Goal: Complete application form: Complete application form

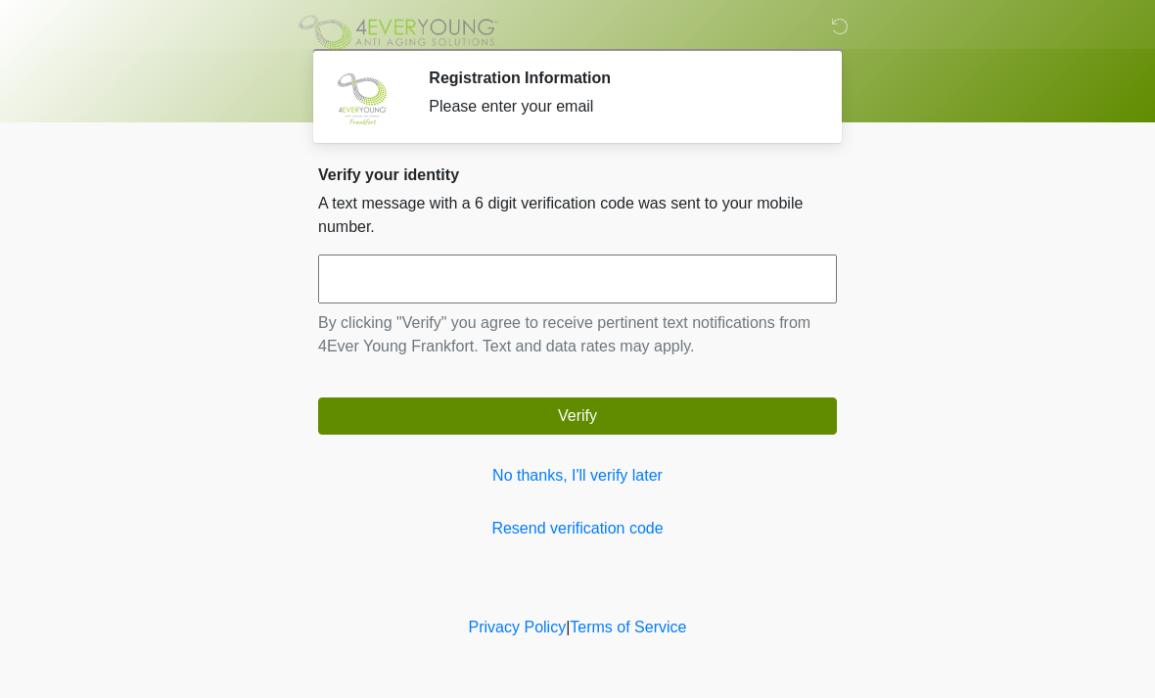
click at [409, 285] on input "text" at bounding box center [577, 278] width 519 height 49
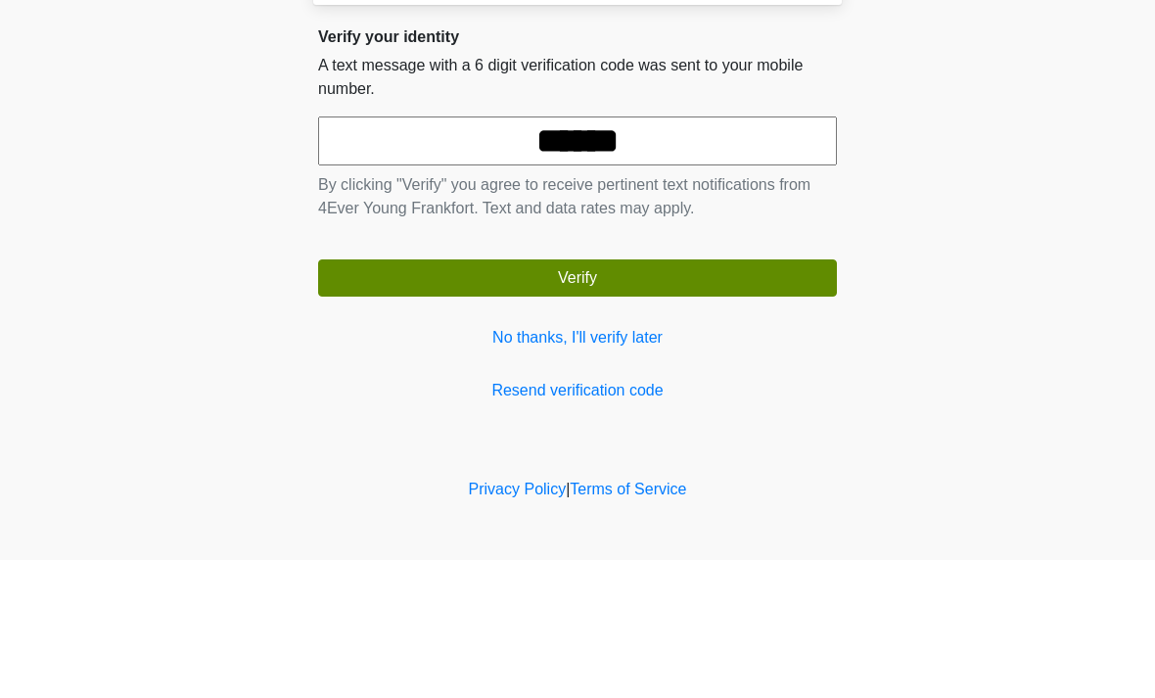
type input "******"
click at [1067, 185] on body "‎ ‎ ‎ Registration Information Please enter your email Please connect to Wi-Fi …" at bounding box center [577, 349] width 1155 height 698
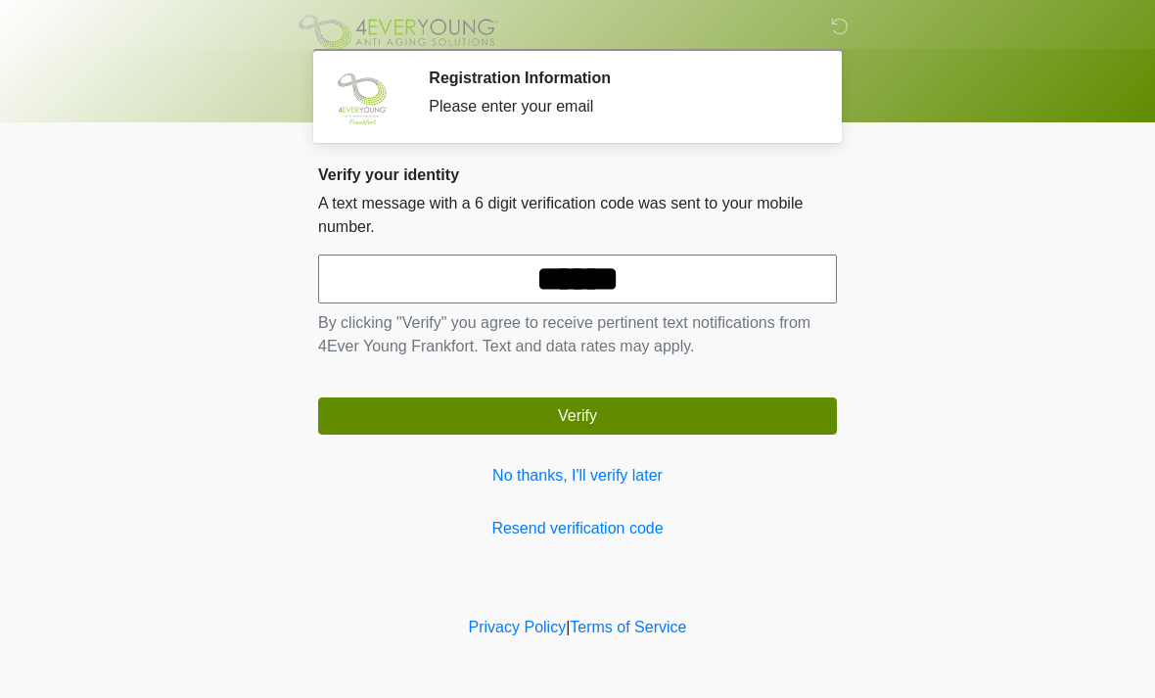
click at [604, 416] on button "Verify" at bounding box center [577, 415] width 519 height 37
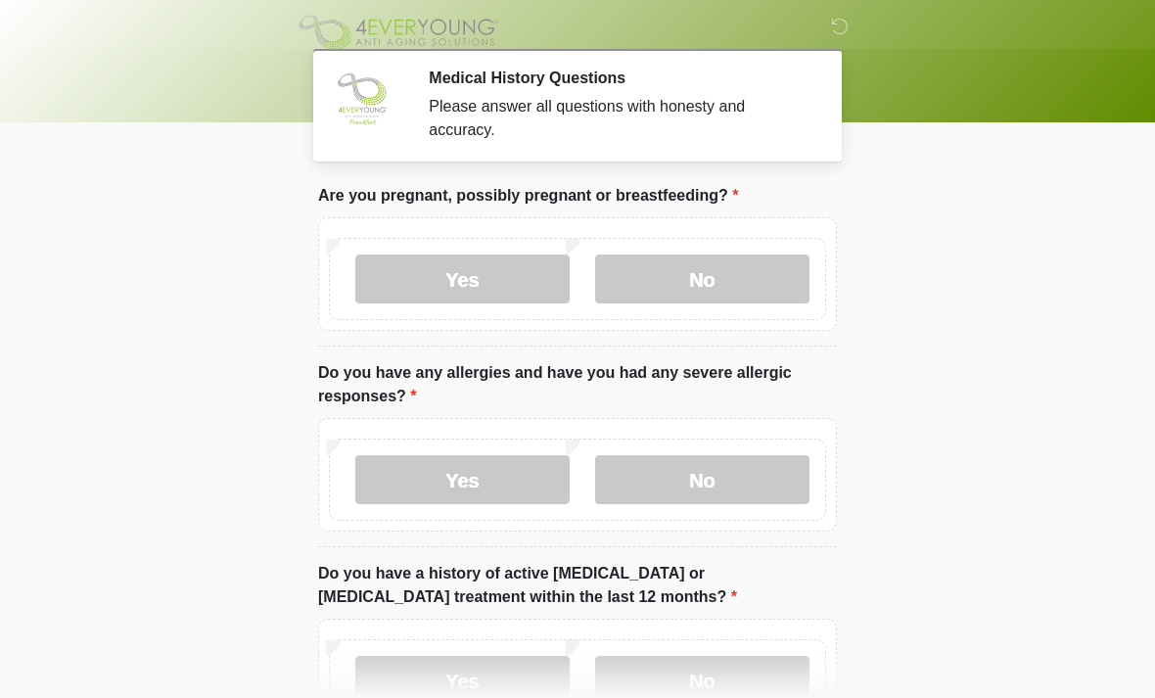
click at [740, 283] on label "No" at bounding box center [702, 278] width 214 height 49
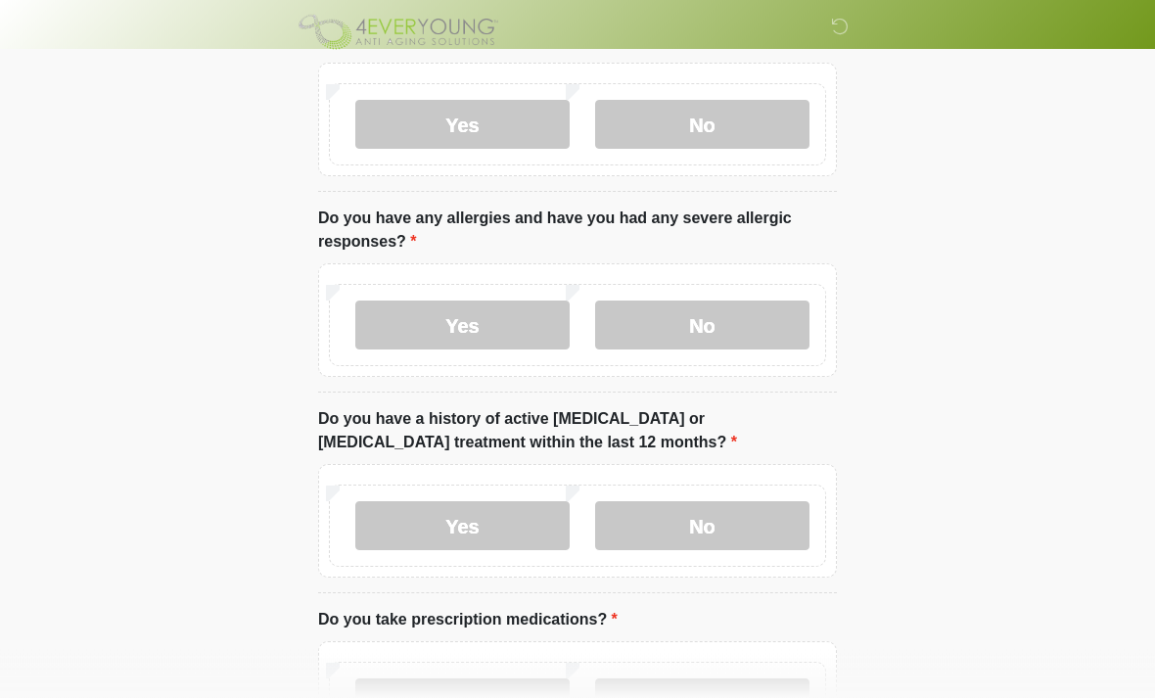
scroll to position [157, 0]
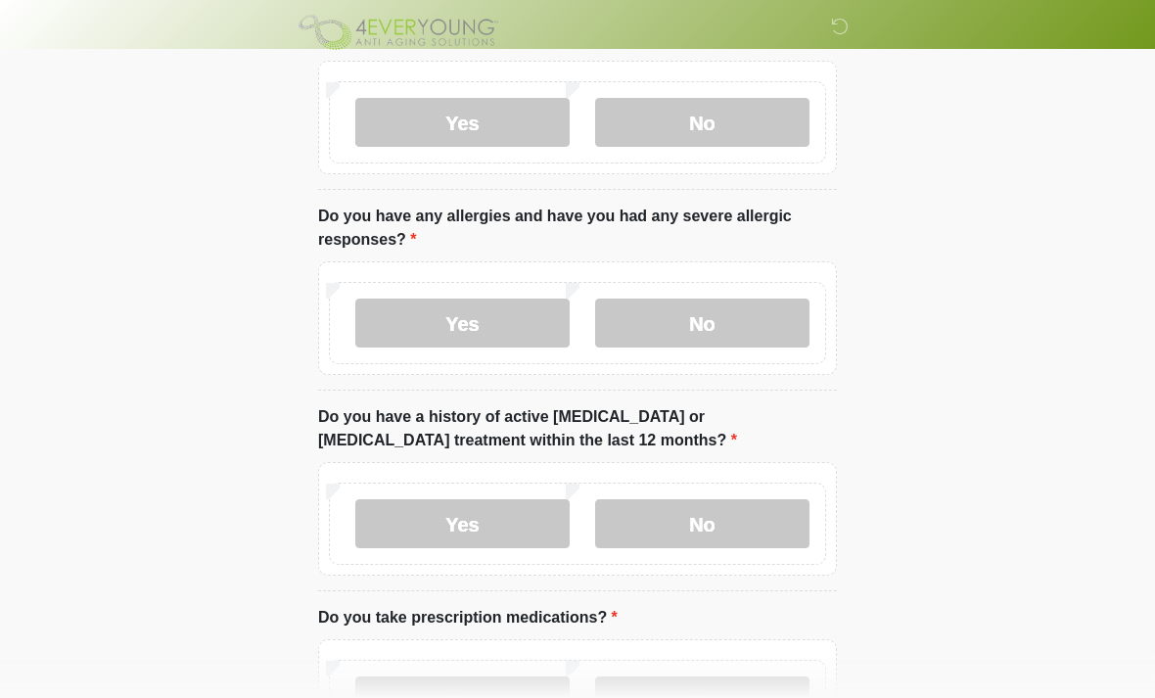
click at [726, 527] on label "No" at bounding box center [702, 523] width 214 height 49
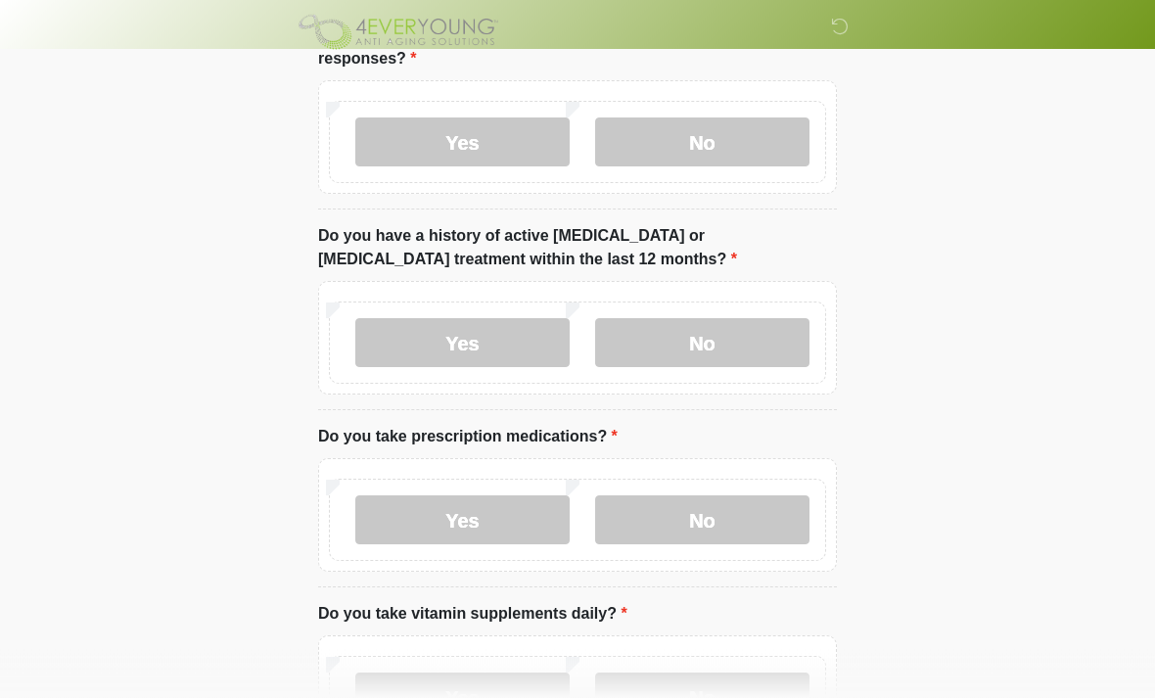
scroll to position [339, 0]
click at [467, 517] on label "Yes" at bounding box center [462, 518] width 214 height 49
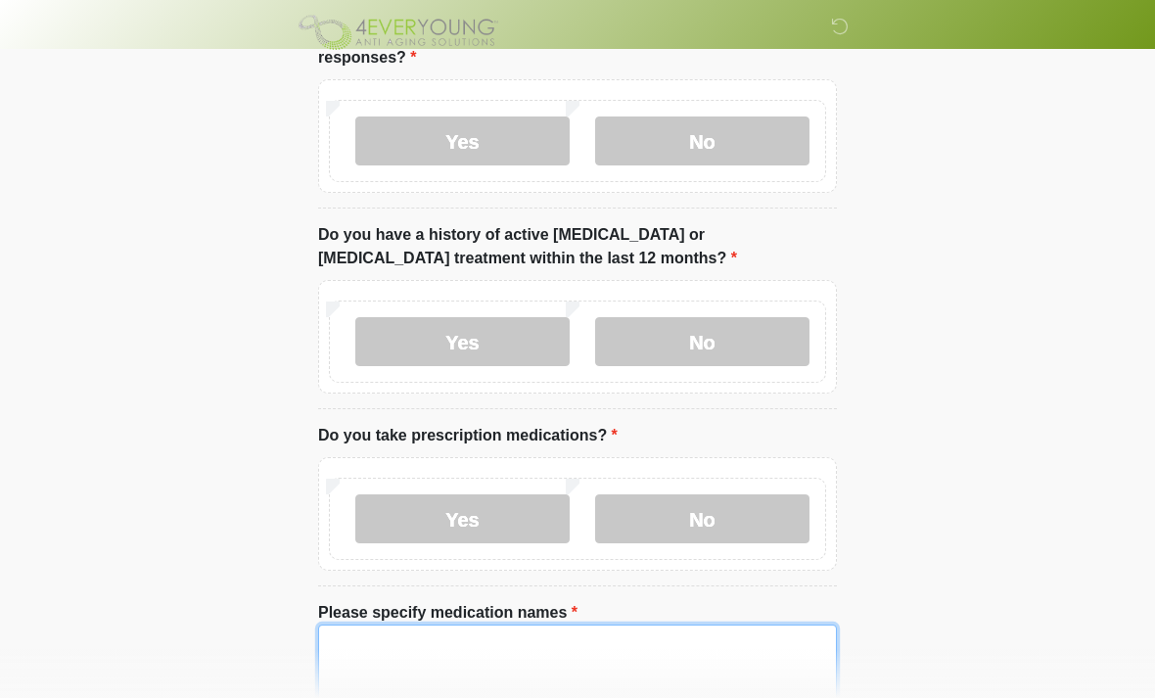
click at [463, 664] on textarea "Please specify medication names" at bounding box center [577, 666] width 519 height 84
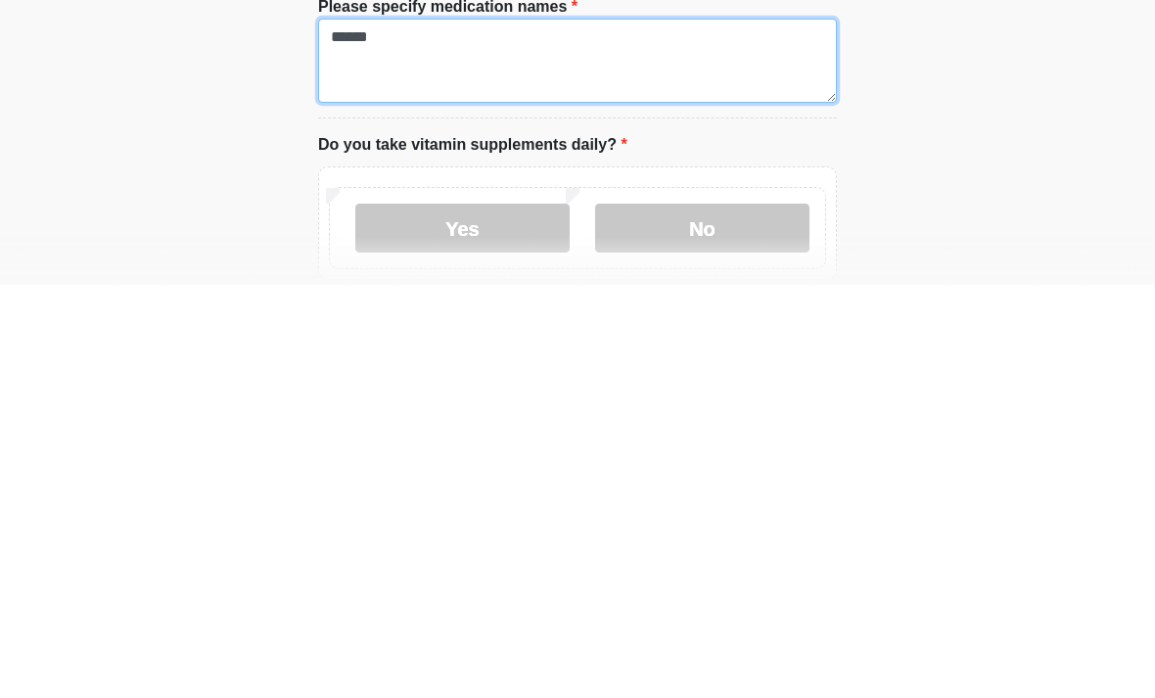
scroll to position [535, 0]
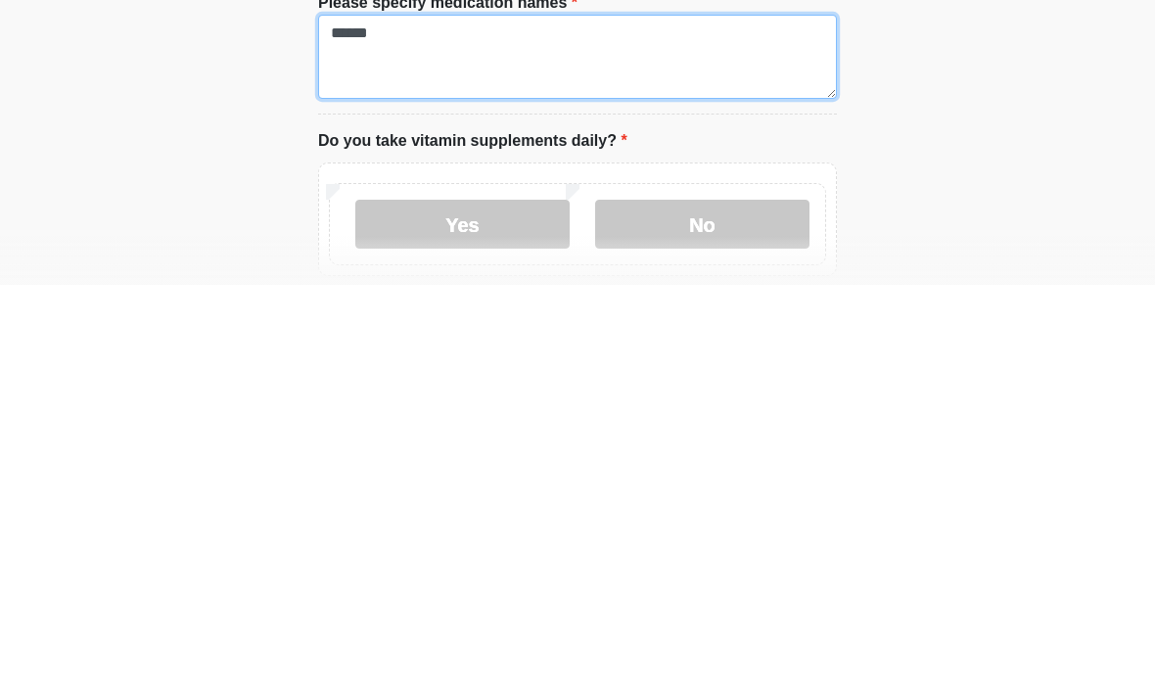
type textarea "******"
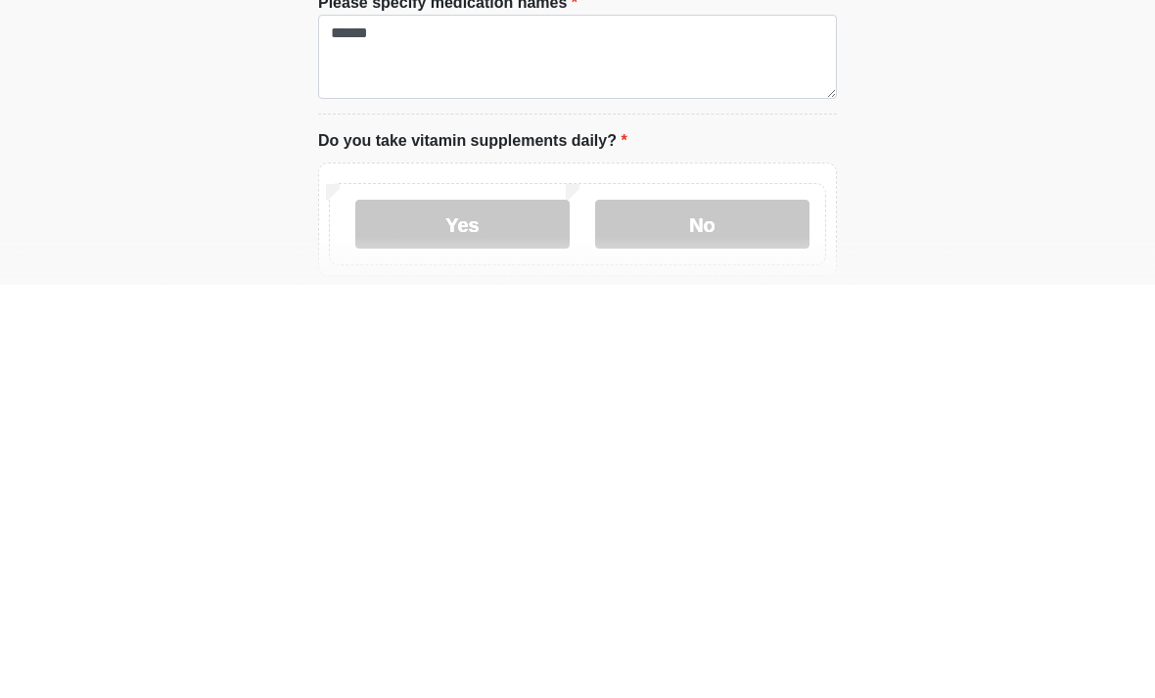
click at [485, 613] on label "Yes" at bounding box center [462, 637] width 214 height 49
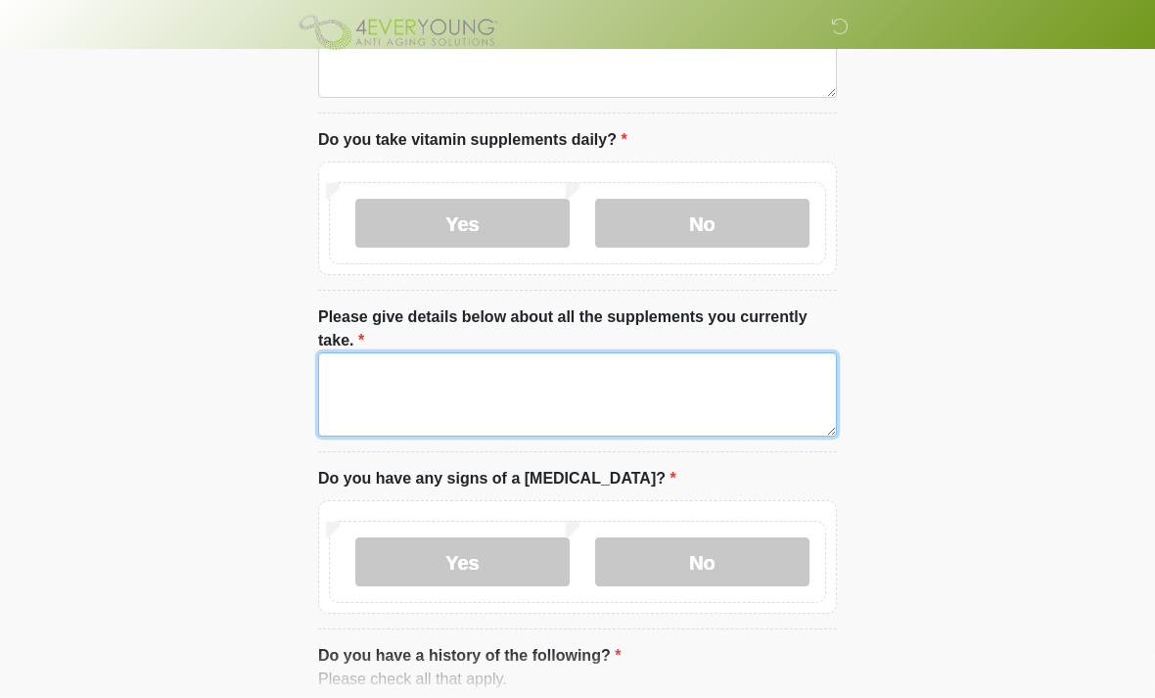
click at [404, 381] on textarea "Please give details below about all the supplements you currently take." at bounding box center [577, 394] width 519 height 84
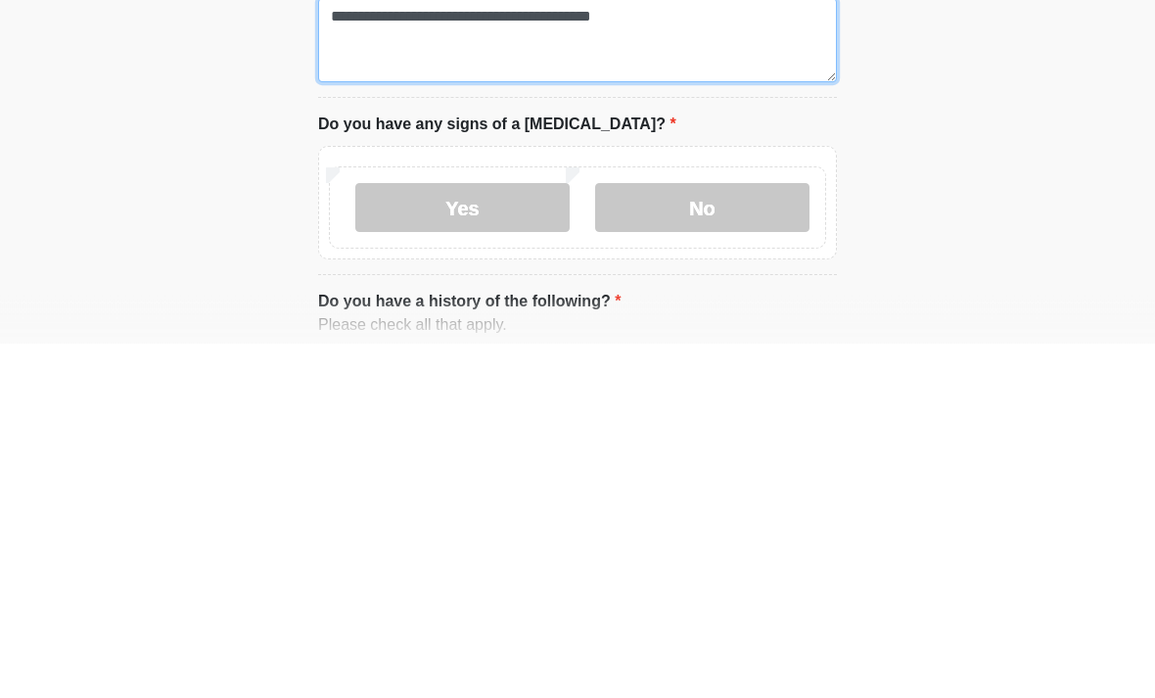
type textarea "**********"
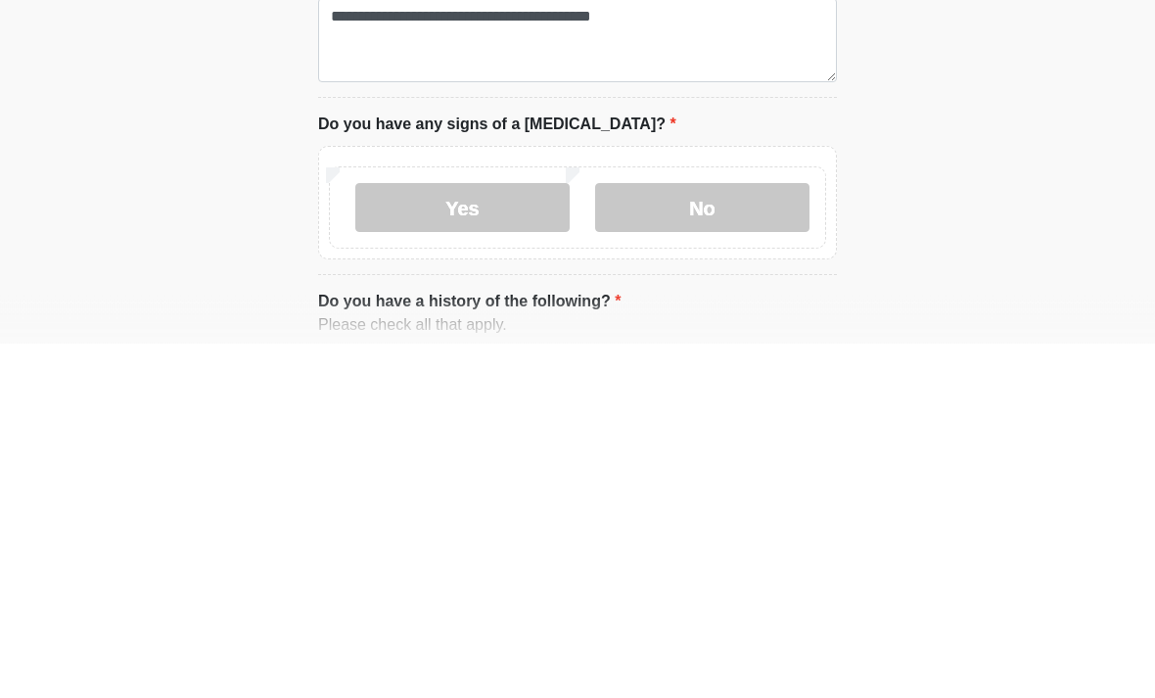
click at [708, 538] on label "No" at bounding box center [702, 562] width 214 height 49
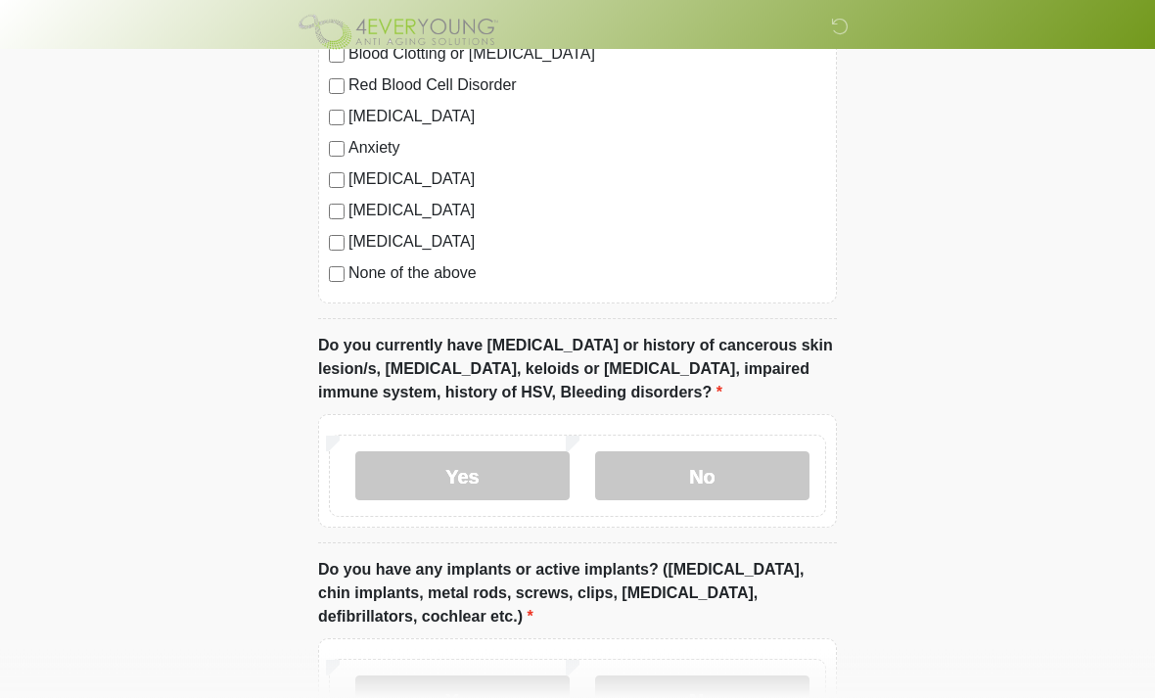
scroll to position [1744, 0]
click at [722, 476] on label "No" at bounding box center [702, 475] width 214 height 49
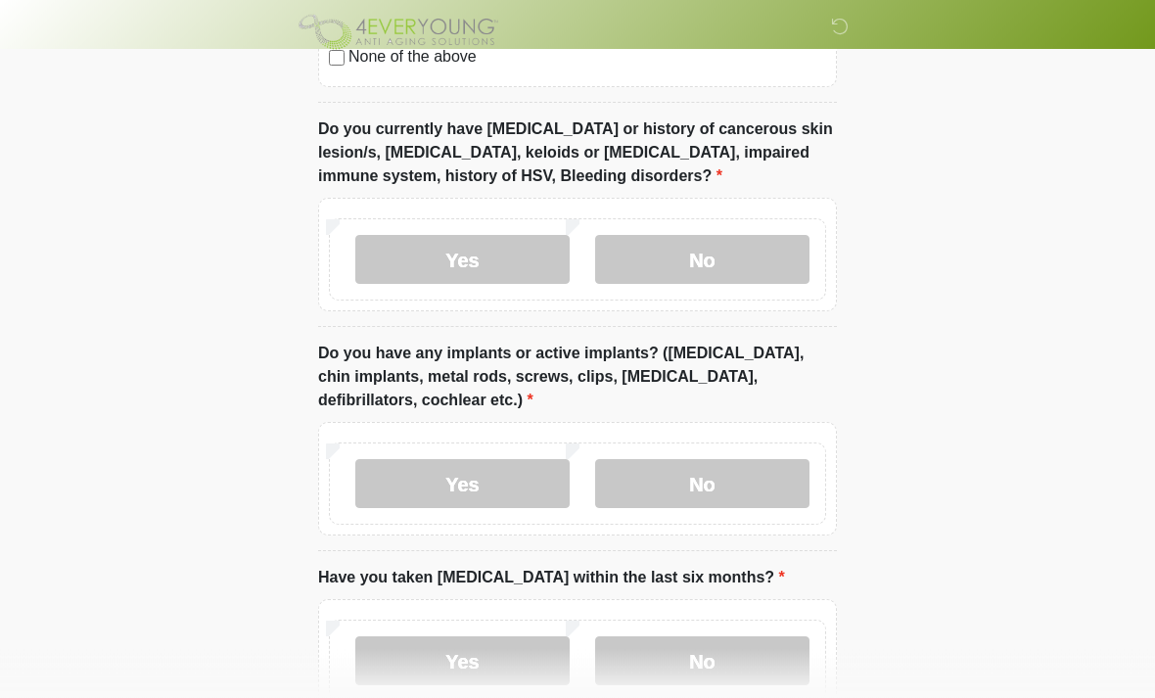
click at [745, 472] on label "No" at bounding box center [702, 484] width 214 height 49
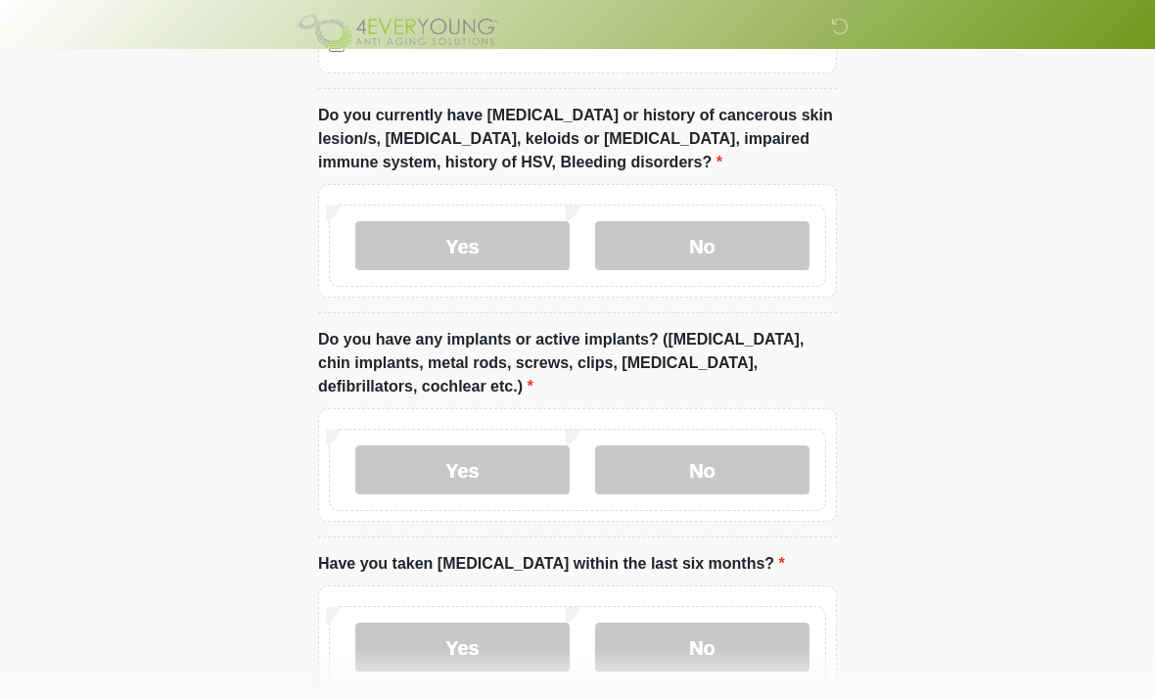
scroll to position [2081, 0]
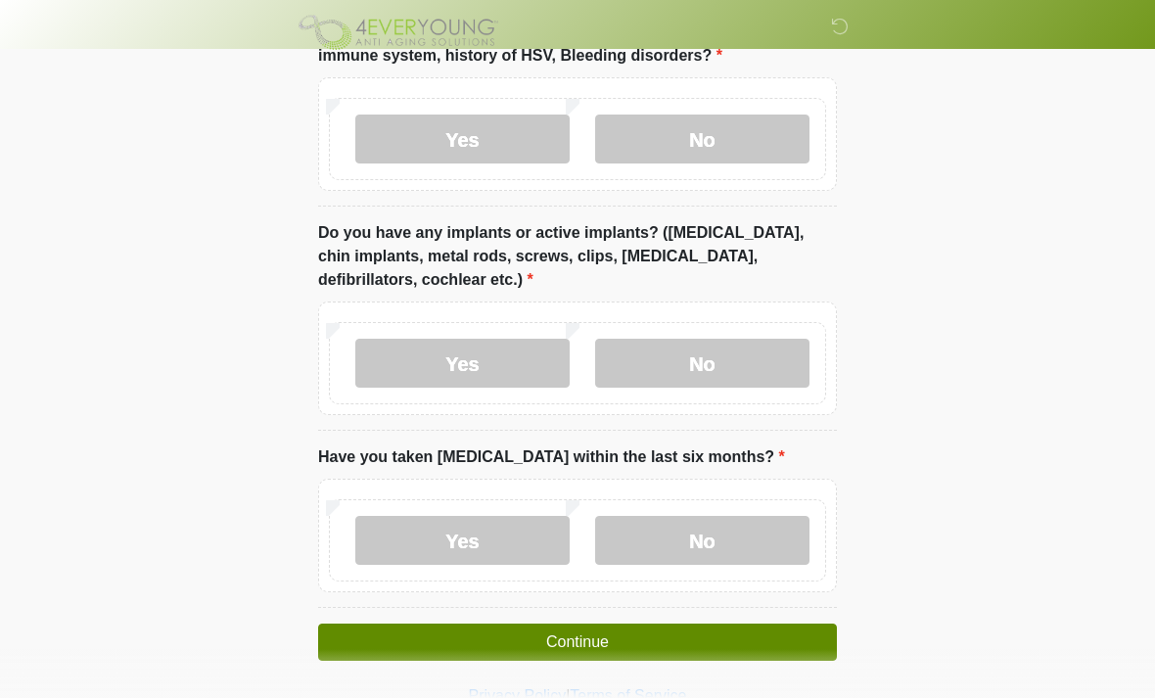
click at [751, 535] on label "No" at bounding box center [702, 540] width 214 height 49
click at [579, 644] on button "Continue" at bounding box center [577, 641] width 519 height 37
click at [600, 642] on button "Continue" at bounding box center [577, 641] width 519 height 37
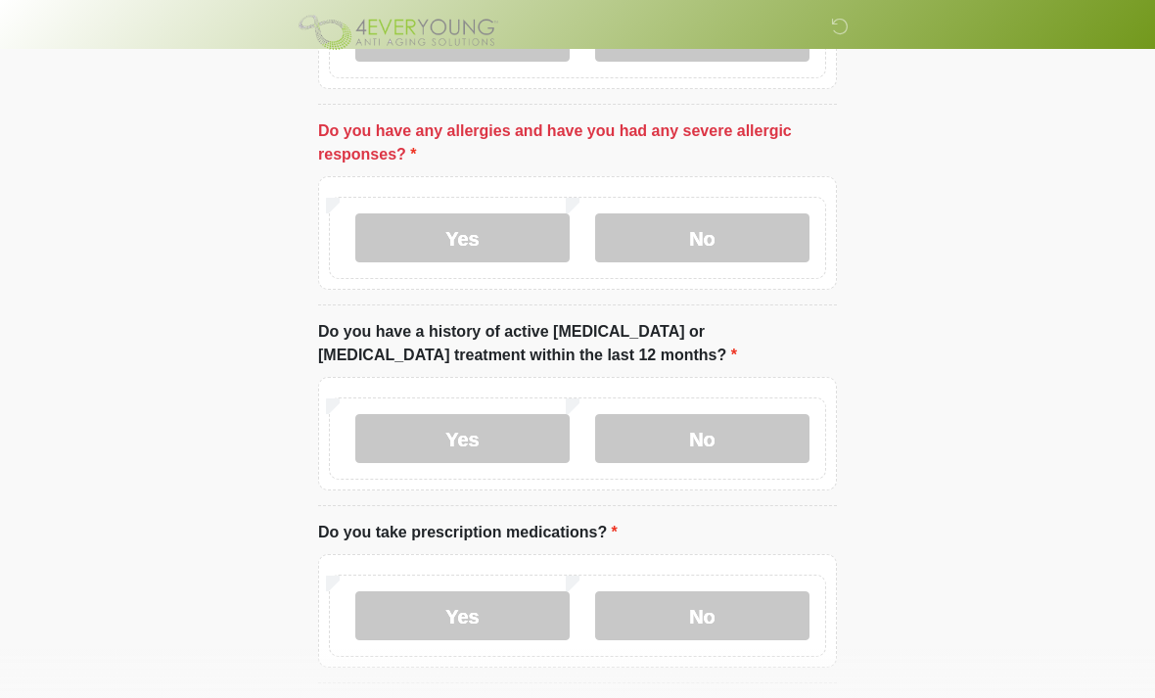
scroll to position [237, 0]
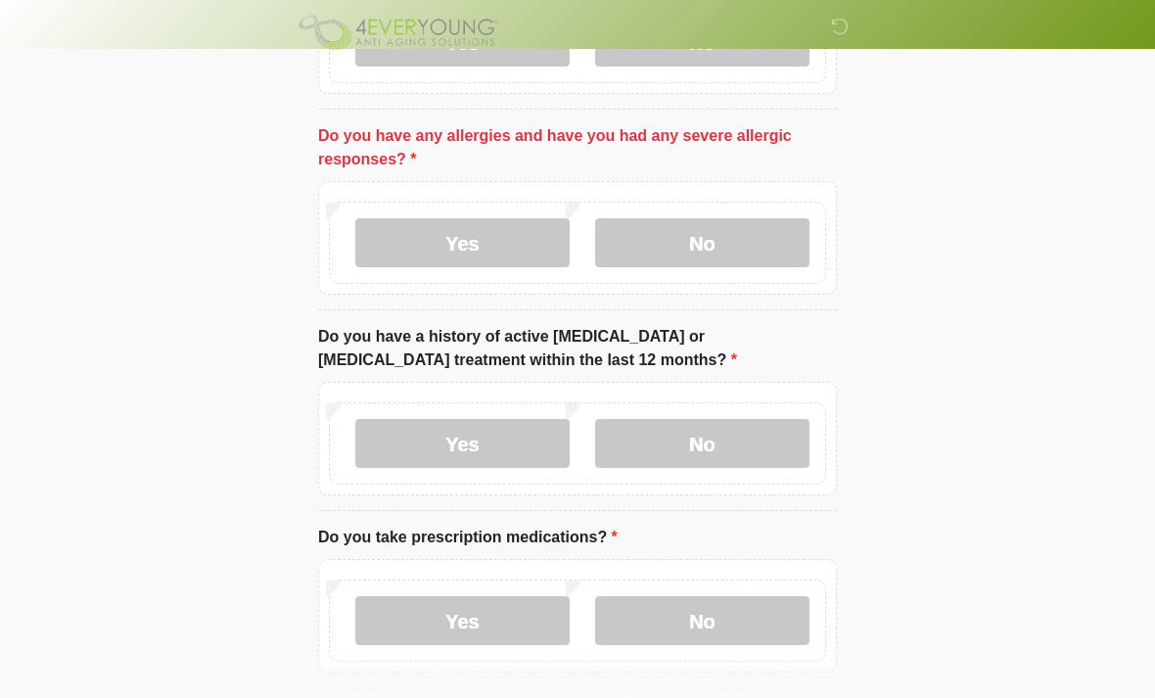
click at [476, 247] on label "Yes" at bounding box center [462, 242] width 214 height 49
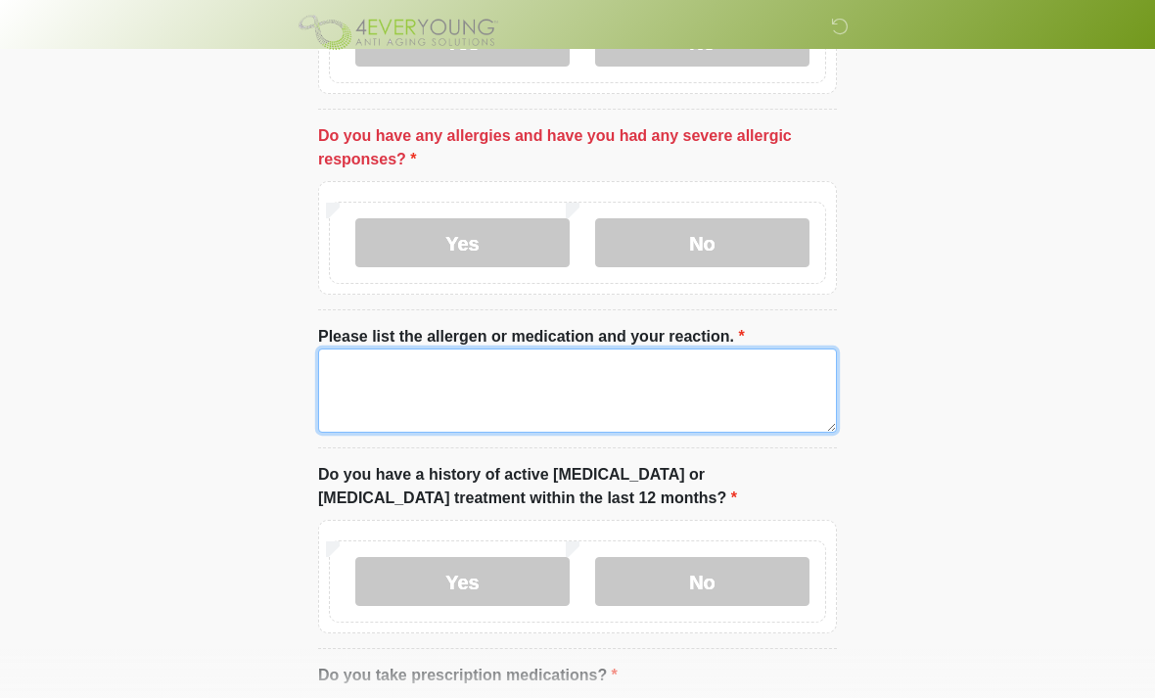
click at [411, 385] on textarea "Please list the allergen or medication and your reaction." at bounding box center [577, 390] width 519 height 84
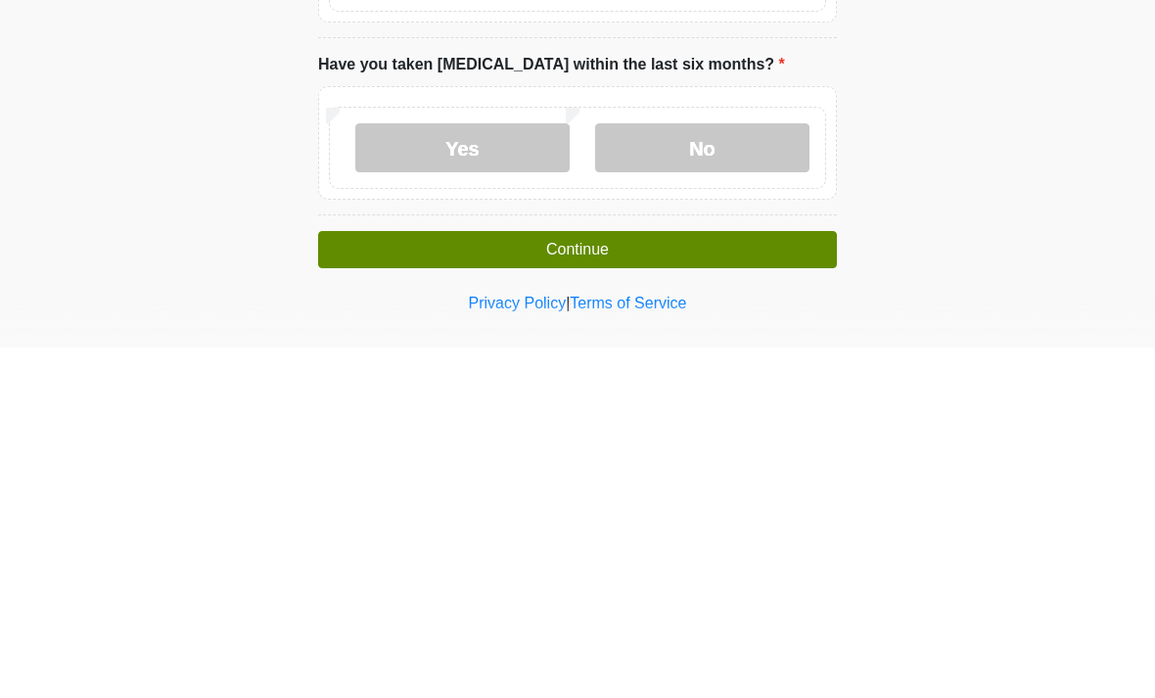
scroll to position [2281, 0]
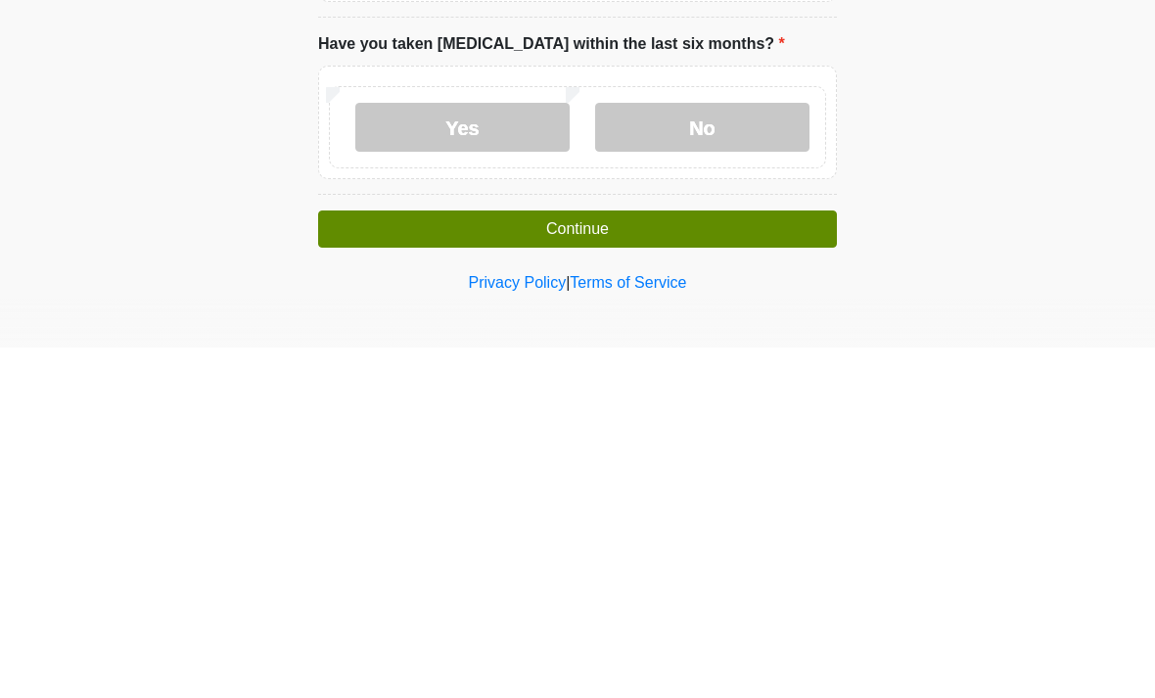
type textarea "**********"
click at [604, 561] on button "Continue" at bounding box center [577, 579] width 519 height 37
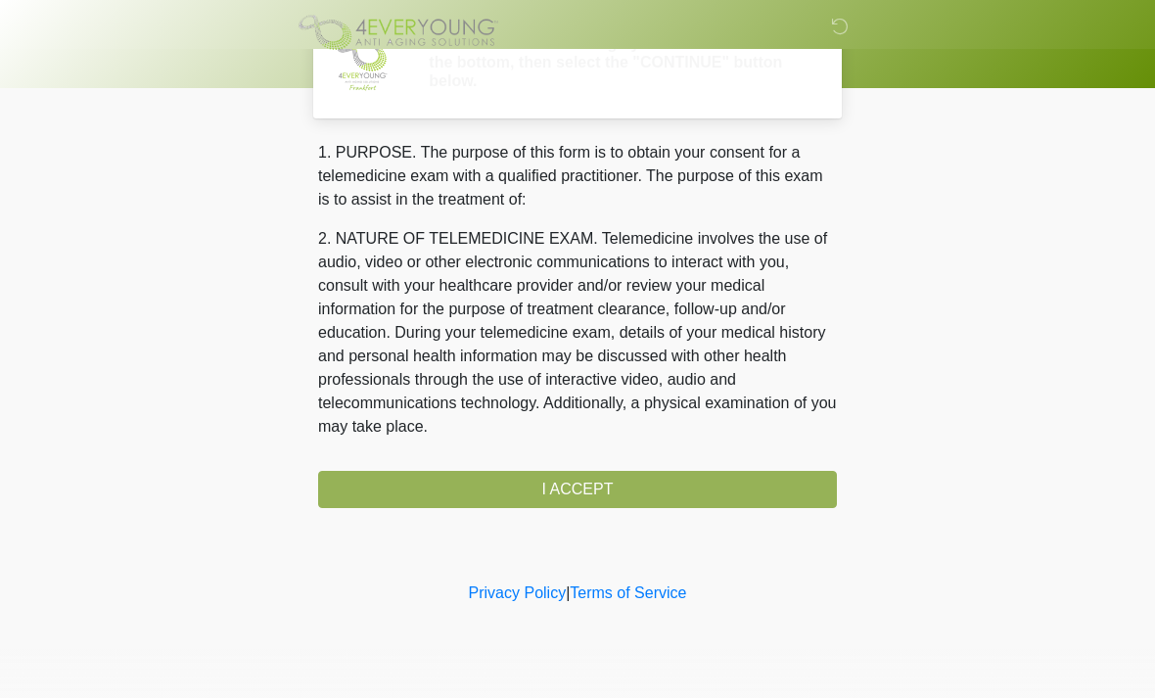
scroll to position [0, 0]
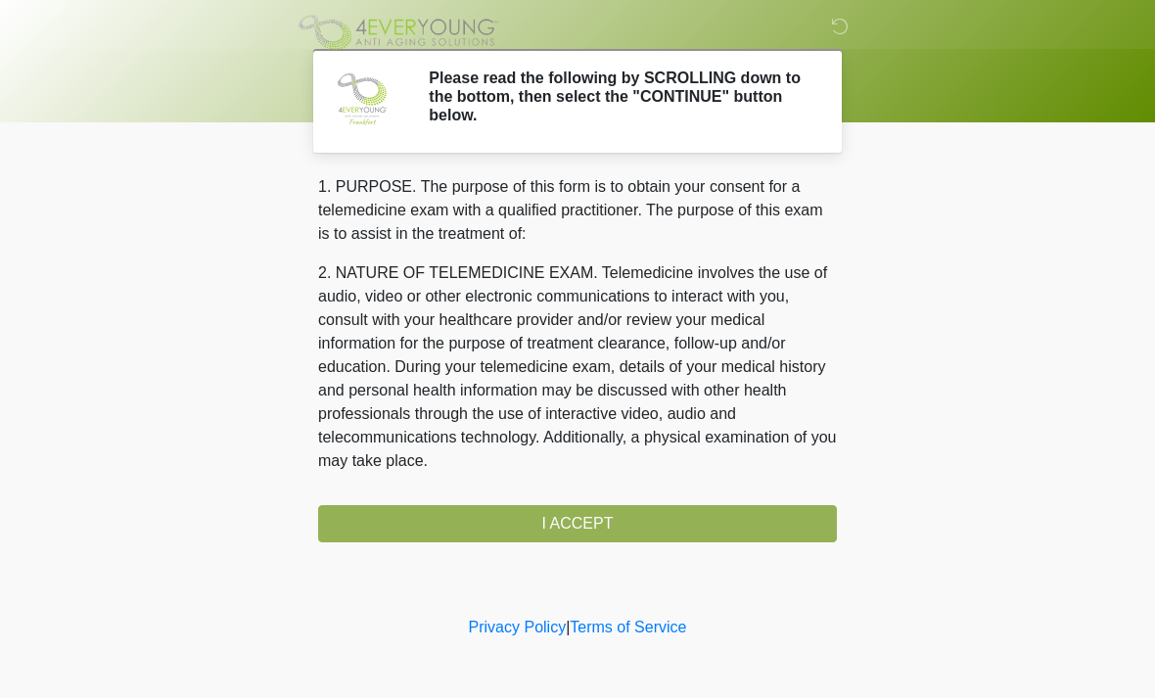
click at [610, 525] on div "1. PURPOSE. The purpose of this form is to obtain your consent for a telemedici…" at bounding box center [577, 358] width 519 height 367
click at [609, 530] on div "1. PURPOSE. The purpose of this form is to obtain your consent for a telemedici…" at bounding box center [577, 358] width 519 height 367
click at [590, 529] on div "1. PURPOSE. The purpose of this form is to obtain your consent for a telemedici…" at bounding box center [577, 358] width 519 height 367
click at [596, 516] on div "1. PURPOSE. The purpose of this form is to obtain your consent for a telemedici…" at bounding box center [577, 358] width 519 height 367
click at [595, 515] on div "1. PURPOSE. The purpose of this form is to obtain your consent for a telemedici…" at bounding box center [577, 358] width 519 height 367
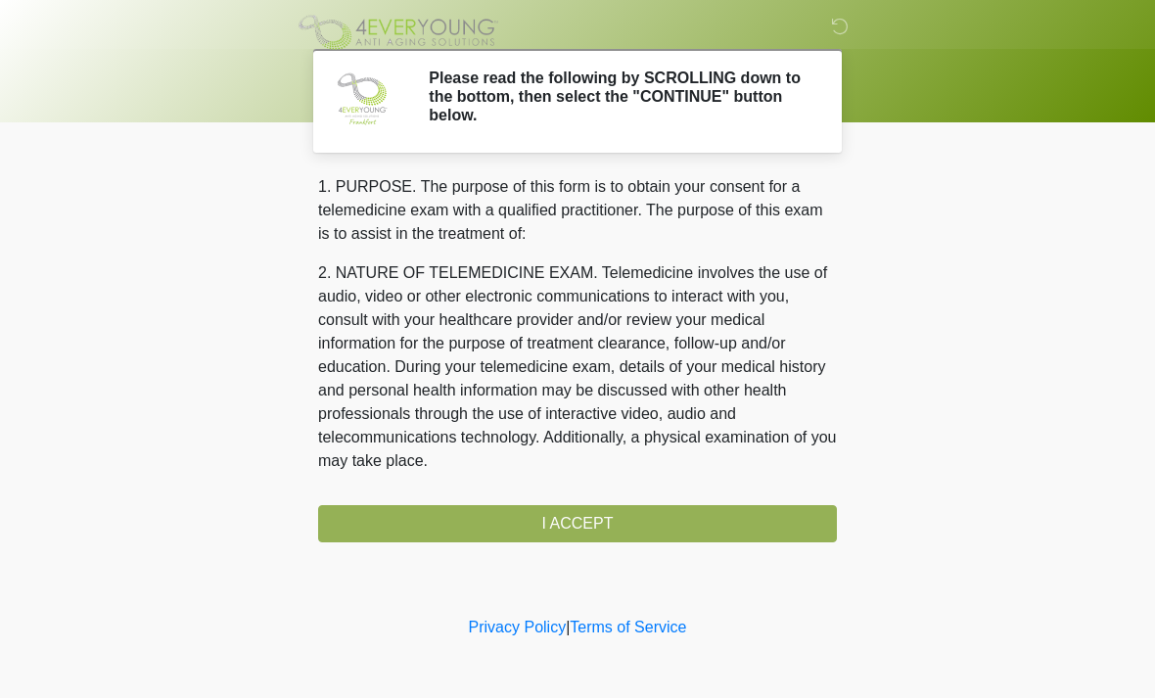
click at [605, 543] on div "‎ ‎ ‎ Please read the following by SCROLLING down to the bottom, then select th…" at bounding box center [577, 306] width 587 height 573
click at [596, 526] on div "1. PURPOSE. The purpose of this form is to obtain your consent for a telemedici…" at bounding box center [577, 358] width 519 height 367
click at [604, 530] on div "1. PURPOSE. The purpose of this form is to obtain your consent for a telemedici…" at bounding box center [577, 358] width 519 height 367
click at [618, 525] on div "1. PURPOSE. The purpose of this form is to obtain your consent for a telemedici…" at bounding box center [577, 358] width 519 height 367
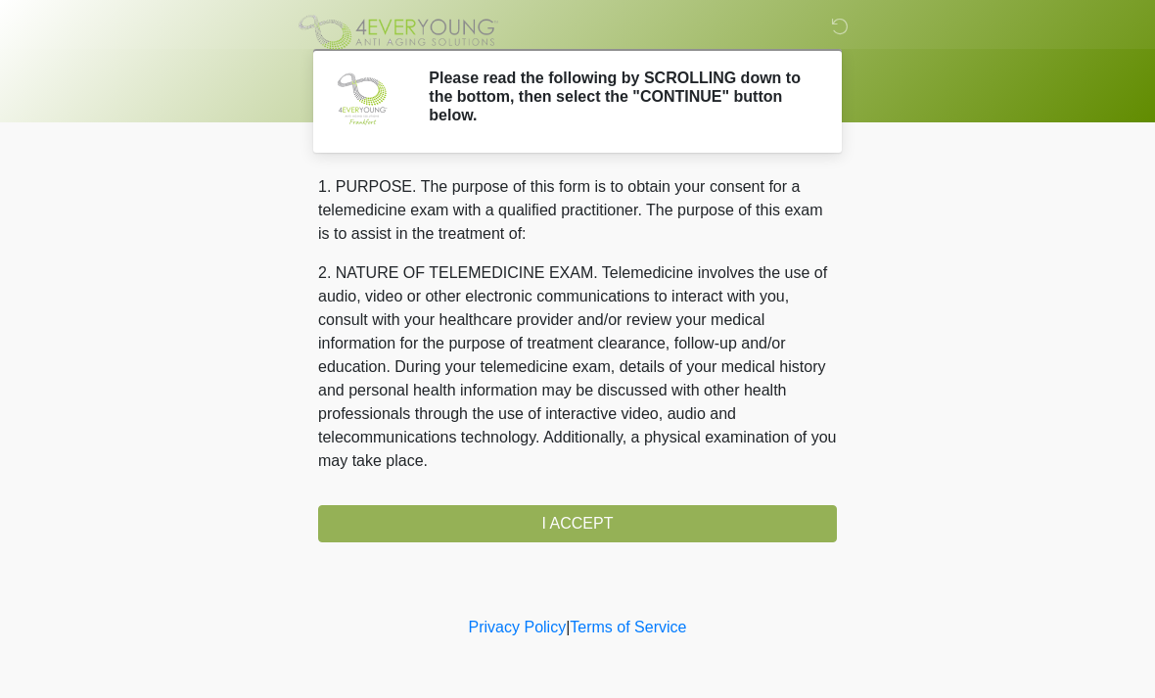
click at [603, 535] on div "1. PURPOSE. The purpose of this form is to obtain your consent for a telemedici…" at bounding box center [577, 358] width 519 height 367
click at [603, 534] on div "1. PURPOSE. The purpose of this form is to obtain your consent for a telemedici…" at bounding box center [577, 358] width 519 height 367
click at [589, 525] on div "1. PURPOSE. The purpose of this form is to obtain your consent for a telemedici…" at bounding box center [577, 358] width 519 height 367
click at [609, 529] on div "1. PURPOSE. The purpose of this form is to obtain your consent for a telemedici…" at bounding box center [577, 358] width 519 height 367
click at [599, 518] on div "1. PURPOSE. The purpose of this form is to obtain your consent for a telemedici…" at bounding box center [577, 358] width 519 height 367
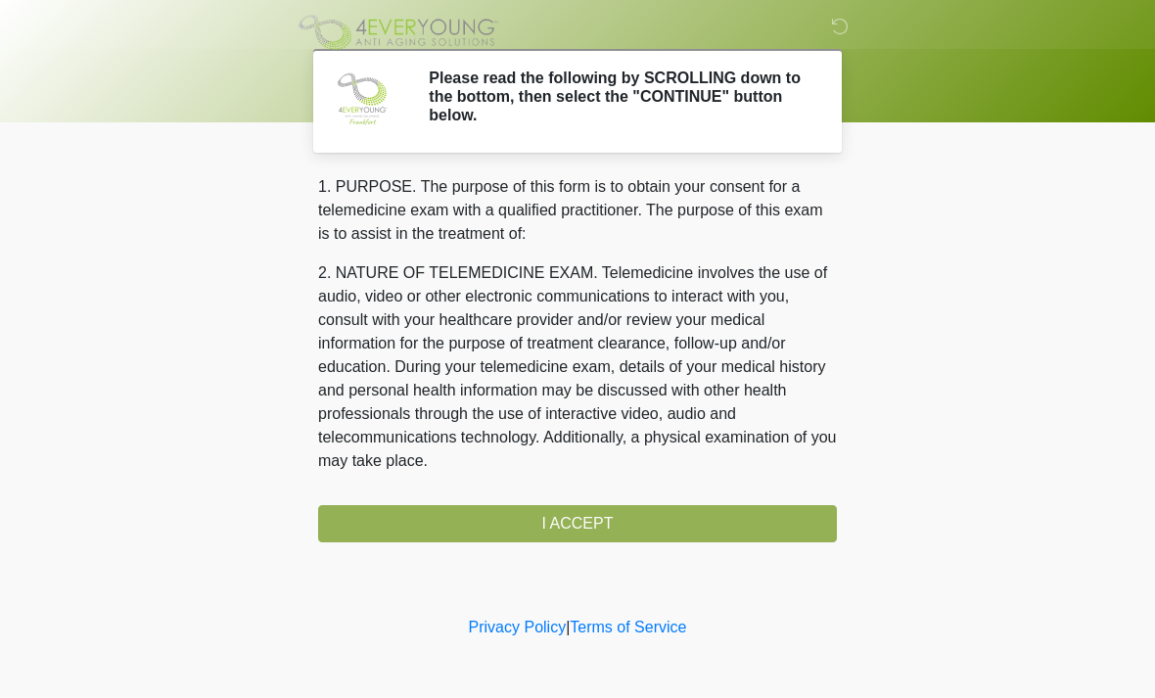
click at [599, 517] on div "1. PURPOSE. The purpose of this form is to obtain your consent for a telemedici…" at bounding box center [577, 358] width 519 height 367
click at [610, 523] on div "1. PURPOSE. The purpose of this form is to obtain your consent for a telemedici…" at bounding box center [577, 358] width 519 height 367
click at [635, 527] on div "1. PURPOSE. The purpose of this form is to obtain your consent for a telemedici…" at bounding box center [577, 358] width 519 height 367
click at [634, 526] on div "1. PURPOSE. The purpose of this form is to obtain your consent for a telemedici…" at bounding box center [577, 358] width 519 height 367
click at [614, 518] on div "1. PURPOSE. The purpose of this form is to obtain your consent for a telemedici…" at bounding box center [577, 358] width 519 height 367
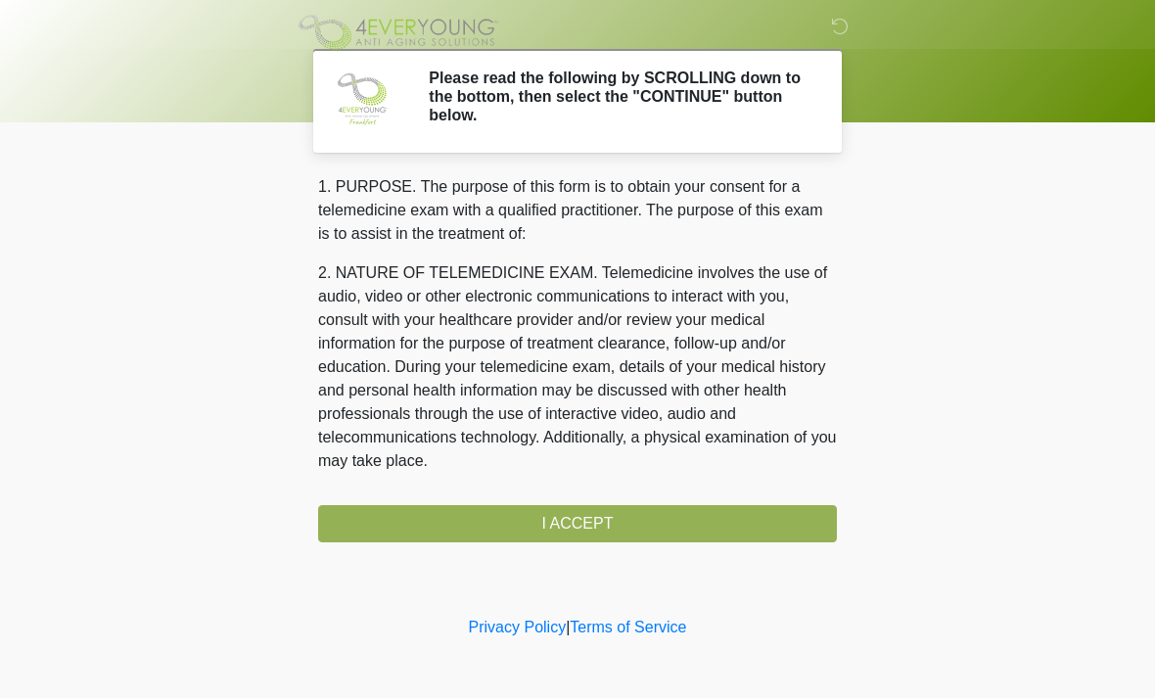
click at [614, 517] on div "1. PURPOSE. The purpose of this form is to obtain your consent for a telemedici…" at bounding box center [577, 358] width 519 height 367
click at [602, 529] on div "1. PURPOSE. The purpose of this form is to obtain your consent for a telemedici…" at bounding box center [577, 358] width 519 height 367
click at [587, 528] on div "1. PURPOSE. The purpose of this form is to obtain your consent for a telemedici…" at bounding box center [577, 358] width 519 height 367
click at [586, 528] on div "1. PURPOSE. The purpose of this form is to obtain your consent for a telemedici…" at bounding box center [577, 358] width 519 height 367
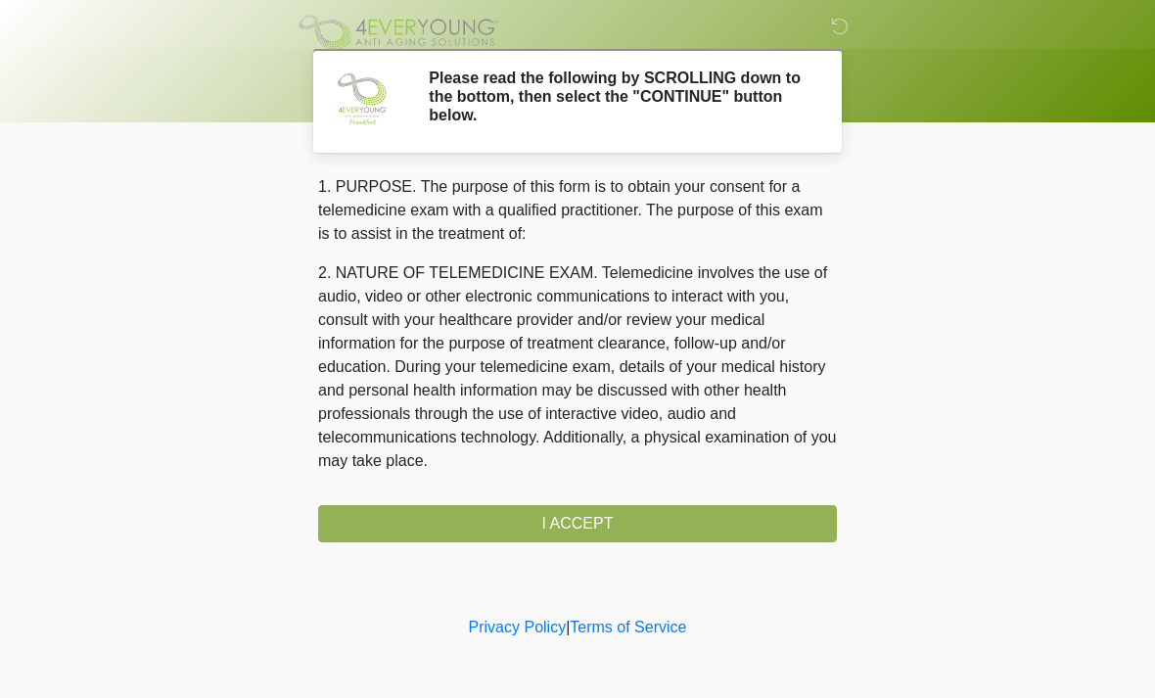
click at [580, 518] on div "1. PURPOSE. The purpose of this form is to obtain your consent for a telemedici…" at bounding box center [577, 358] width 519 height 367
click at [579, 517] on div "1. PURPOSE. The purpose of this form is to obtain your consent for a telemedici…" at bounding box center [577, 358] width 519 height 367
click at [577, 526] on div "1. PURPOSE. The purpose of this form is to obtain your consent for a telemedici…" at bounding box center [577, 358] width 519 height 367
click at [576, 526] on div "1. PURPOSE. The purpose of this form is to obtain your consent for a telemedici…" at bounding box center [577, 358] width 519 height 367
click at [623, 524] on div "1. PURPOSE. The purpose of this form is to obtain your consent for a telemedici…" at bounding box center [577, 358] width 519 height 367
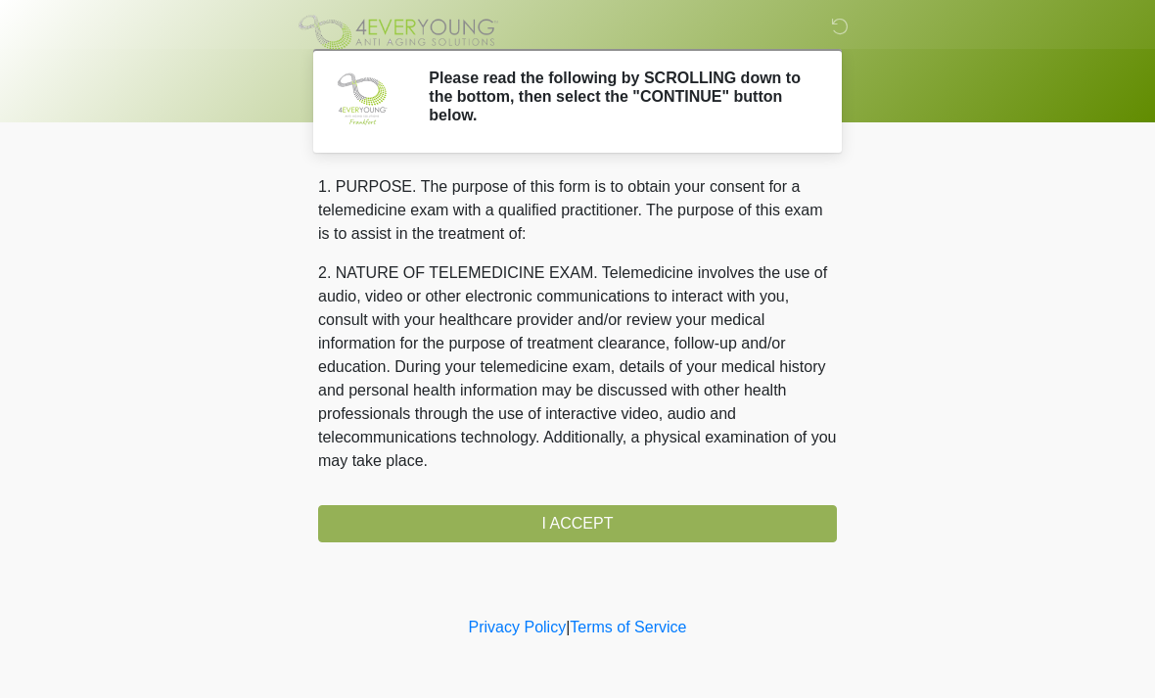
click at [622, 524] on div "1. PURPOSE. The purpose of this form is to obtain your consent for a telemedici…" at bounding box center [577, 358] width 519 height 367
click at [637, 536] on div "1. PURPOSE. The purpose of this form is to obtain your consent for a telemedici…" at bounding box center [577, 358] width 519 height 367
click at [636, 536] on div "1. PURPOSE. The purpose of this form is to obtain your consent for a telemedici…" at bounding box center [577, 358] width 519 height 367
click at [669, 520] on div "1. PURPOSE. The purpose of this form is to obtain your consent for a telemedici…" at bounding box center [577, 358] width 519 height 367
click at [613, 513] on div "1. PURPOSE. The purpose of this form is to obtain your consent for a telemedici…" at bounding box center [577, 358] width 519 height 367
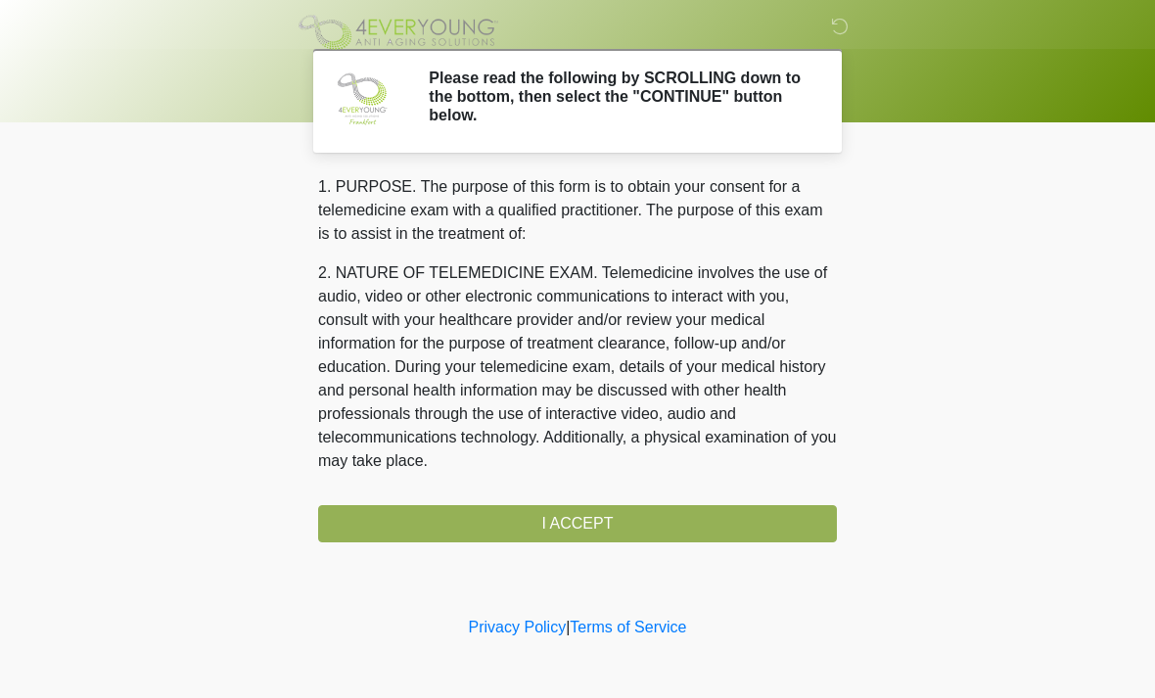
click at [612, 513] on div "1. PURPOSE. The purpose of this form is to obtain your consent for a telemedici…" at bounding box center [577, 358] width 519 height 367
click at [642, 548] on div "‎ ‎ ‎ Please read the following by SCROLLING down to the bottom, then select th…" at bounding box center [577, 306] width 587 height 573
click at [627, 525] on div "1. PURPOSE. The purpose of this form is to obtain your consent for a telemedici…" at bounding box center [577, 358] width 519 height 367
click at [627, 524] on div "1. PURPOSE. The purpose of this form is to obtain your consent for a telemedici…" at bounding box center [577, 358] width 519 height 367
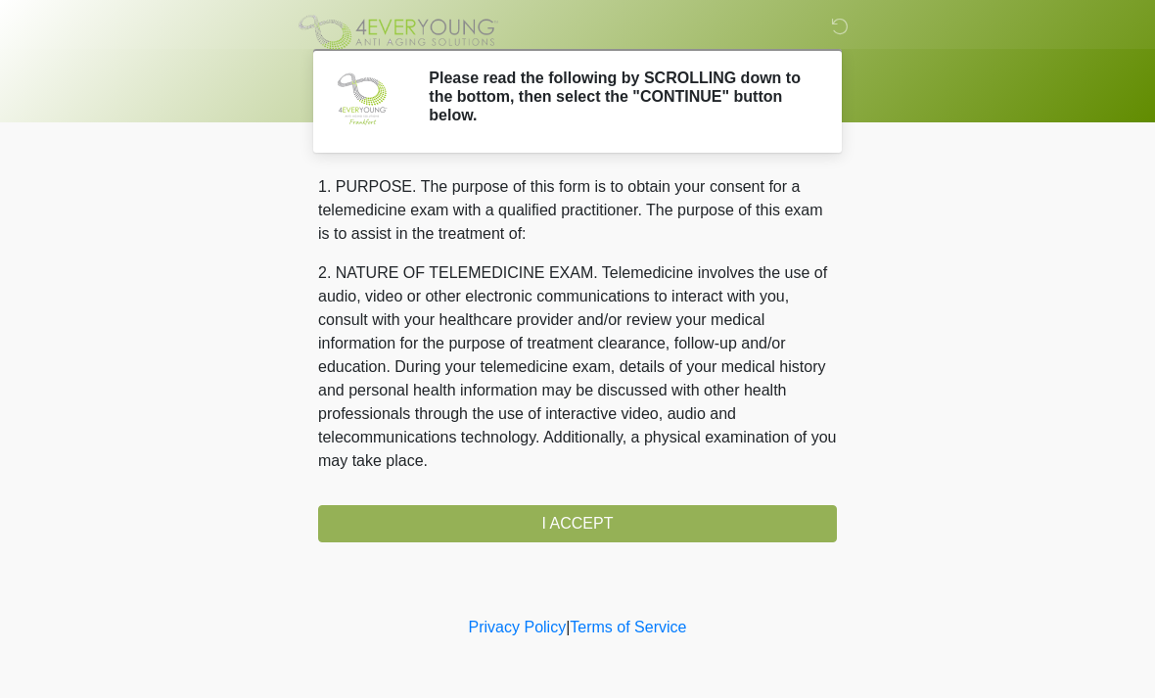
click at [595, 553] on div "‎ ‎ ‎ Please read the following by SCROLLING down to the bottom, then select th…" at bounding box center [577, 306] width 587 height 573
click at [599, 522] on div "1. PURPOSE. The purpose of this form is to obtain your consent for a telemedici…" at bounding box center [577, 358] width 519 height 367
click at [609, 522] on div "1. PURPOSE. The purpose of this form is to obtain your consent for a telemedici…" at bounding box center [577, 358] width 519 height 367
click at [610, 532] on div "1. PURPOSE. The purpose of this form is to obtain your consent for a telemedici…" at bounding box center [577, 358] width 519 height 367
click at [609, 532] on div "1. PURPOSE. The purpose of this form is to obtain your consent for a telemedici…" at bounding box center [577, 358] width 519 height 367
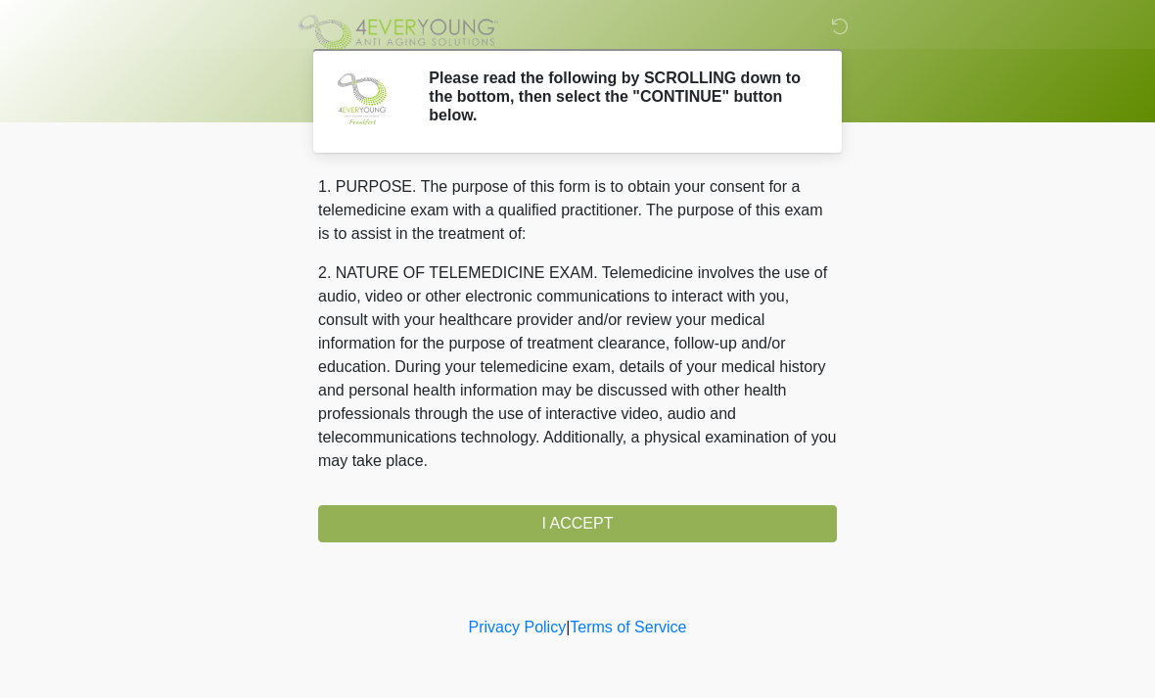
click at [622, 546] on div "‎ ‎ ‎ Please read the following by SCROLLING down to the bottom, then select th…" at bounding box center [577, 306] width 587 height 573
click at [621, 545] on div "‎ ‎ ‎ Please read the following by SCROLLING down to the bottom, then select th…" at bounding box center [577, 306] width 587 height 573
click at [619, 541] on div "‎ ‎ ‎ Please read the following by SCROLLING down to the bottom, then select th…" at bounding box center [577, 306] width 587 height 573
click at [618, 540] on div "1. PURPOSE. The purpose of this form is to obtain your consent for a telemedici…" at bounding box center [577, 358] width 519 height 367
click at [634, 529] on div "1. PURPOSE. The purpose of this form is to obtain your consent for a telemedici…" at bounding box center [577, 358] width 519 height 367
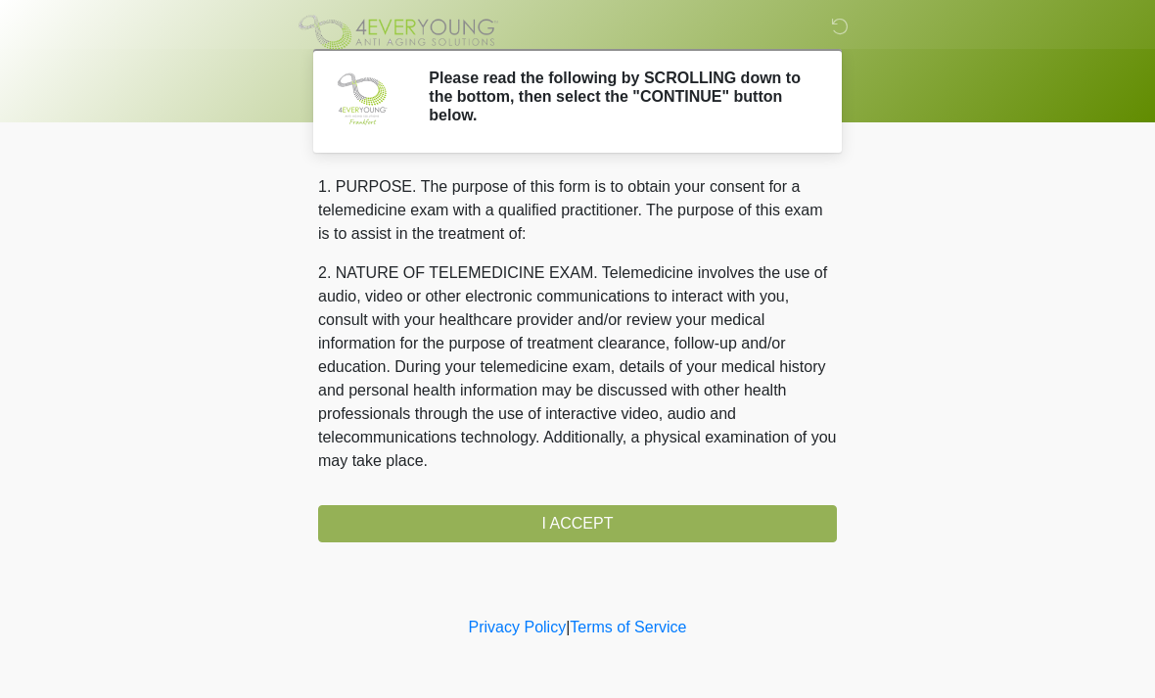
click at [634, 528] on div "1. PURPOSE. The purpose of this form is to obtain your consent for a telemedici…" at bounding box center [577, 358] width 519 height 367
click at [626, 537] on div "1. PURPOSE. The purpose of this form is to obtain your consent for a telemedici…" at bounding box center [577, 358] width 519 height 367
click at [626, 536] on div "1. PURPOSE. The purpose of this form is to obtain your consent for a telemedici…" at bounding box center [577, 358] width 519 height 367
click at [628, 529] on div "1. PURPOSE. The purpose of this form is to obtain your consent for a telemedici…" at bounding box center [577, 358] width 519 height 367
click at [627, 529] on div "1. PURPOSE. The purpose of this form is to obtain your consent for a telemedici…" at bounding box center [577, 358] width 519 height 367
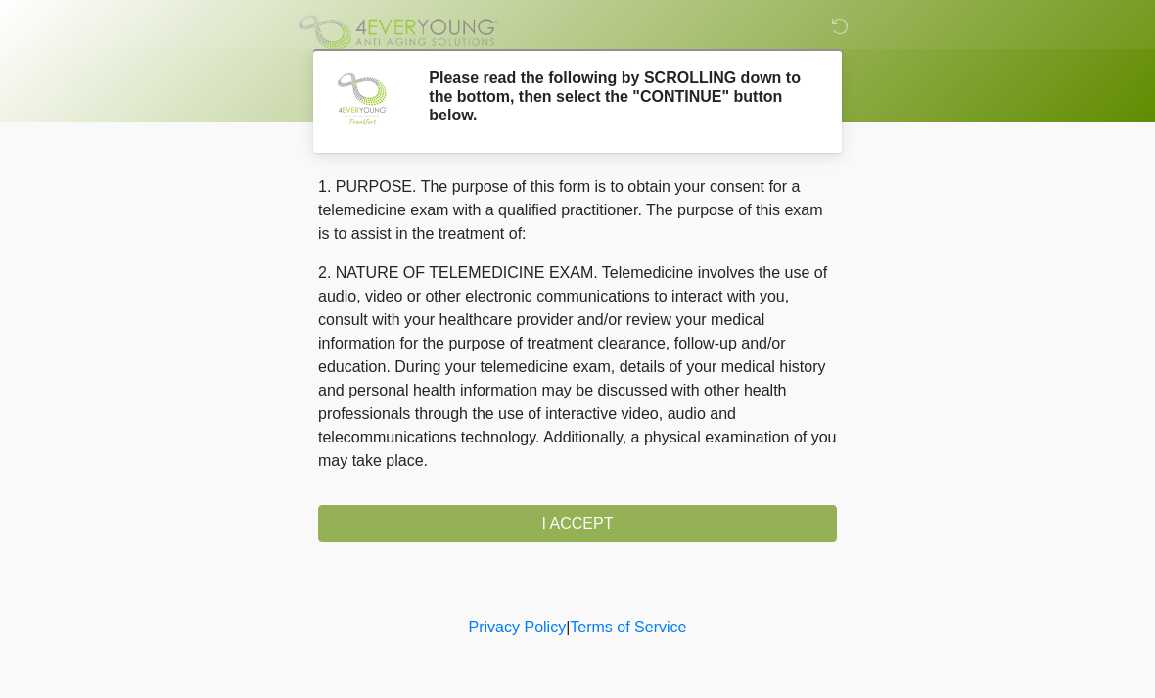
click at [635, 533] on div "1. PURPOSE. The purpose of this form is to obtain your consent for a telemedici…" at bounding box center [577, 358] width 519 height 367
click at [634, 532] on div "1. PURPOSE. The purpose of this form is to obtain your consent for a telemedici…" at bounding box center [577, 358] width 519 height 367
click at [646, 509] on div "1. PURPOSE. The purpose of this form is to obtain your consent for a telemedici…" at bounding box center [577, 358] width 519 height 367
click at [645, 509] on div "1. PURPOSE. The purpose of this form is to obtain your consent for a telemedici…" at bounding box center [577, 358] width 519 height 367
click at [645, 521] on div "1. PURPOSE. The purpose of this form is to obtain your consent for a telemedici…" at bounding box center [577, 358] width 519 height 367
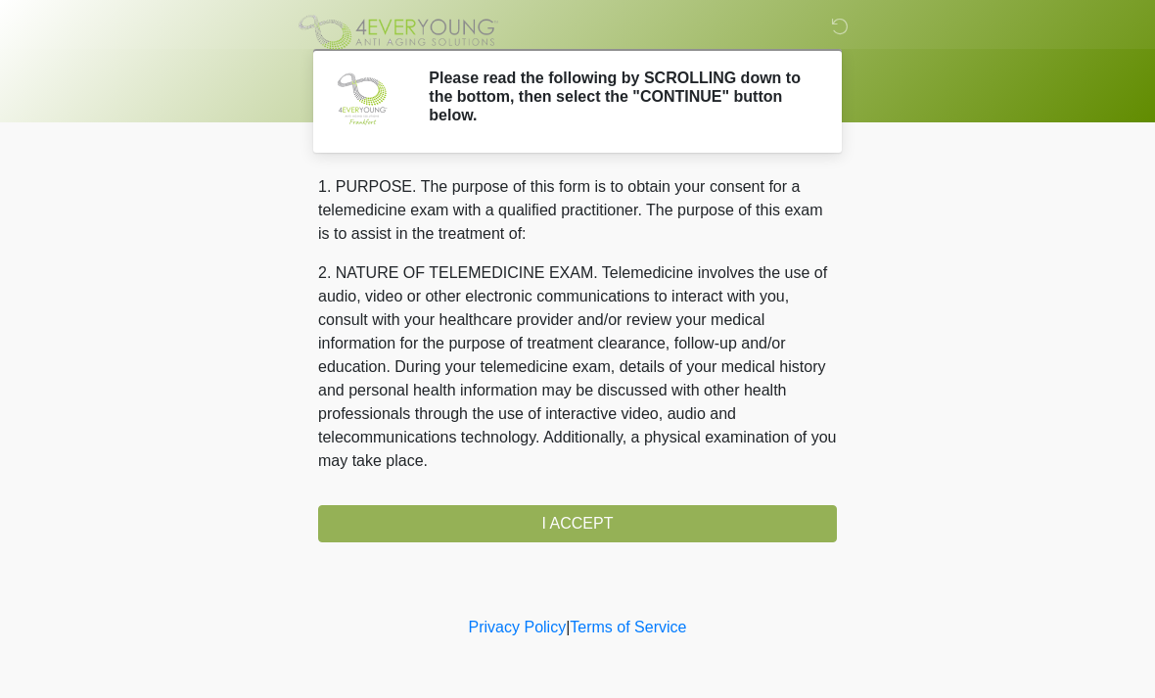
click at [644, 521] on div "1. PURPOSE. The purpose of this form is to obtain your consent for a telemedici…" at bounding box center [577, 358] width 519 height 367
click at [611, 519] on div "1. PURPOSE. The purpose of this form is to obtain your consent for a telemedici…" at bounding box center [577, 358] width 519 height 367
click at [610, 518] on div "1. PURPOSE. The purpose of this form is to obtain your consent for a telemedici…" at bounding box center [577, 358] width 519 height 367
click at [600, 512] on div "1. PURPOSE. The purpose of this form is to obtain your consent for a telemedici…" at bounding box center [577, 358] width 519 height 367
click at [625, 514] on div "1. PURPOSE. The purpose of this form is to obtain your consent for a telemedici…" at bounding box center [577, 358] width 519 height 367
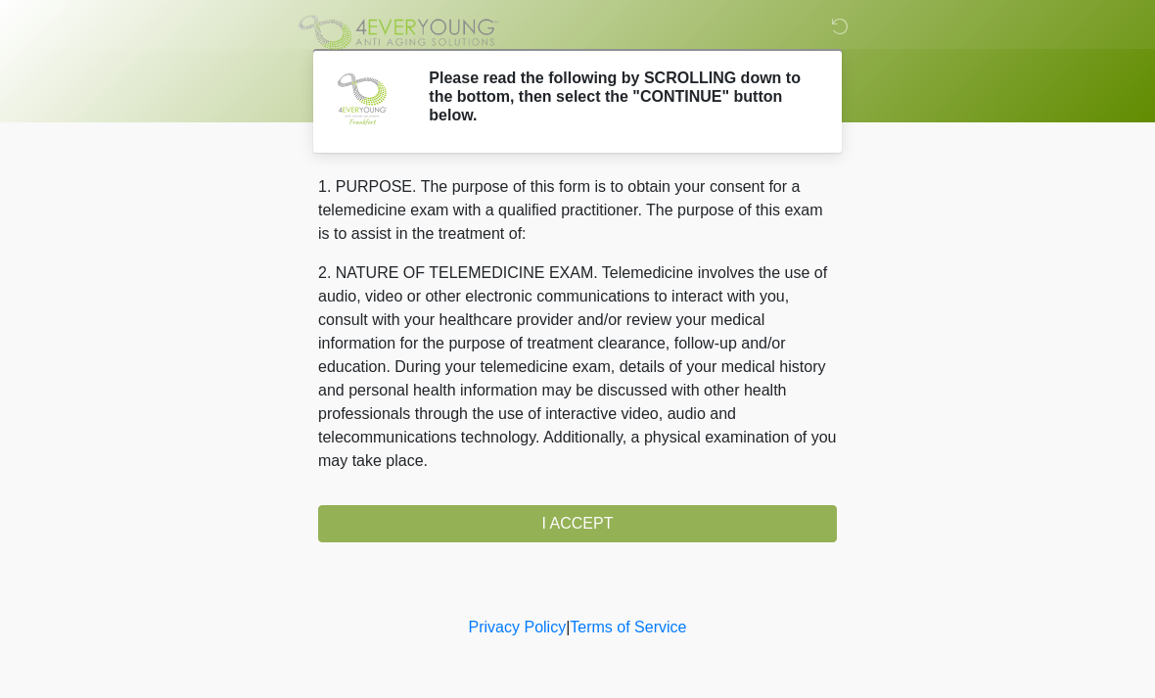
click at [625, 514] on div "1. PURPOSE. The purpose of this form is to obtain your consent for a telemedici…" at bounding box center [577, 358] width 519 height 367
click at [611, 518] on div "1. PURPOSE. The purpose of this form is to obtain your consent for a telemedici…" at bounding box center [577, 358] width 519 height 367
click at [610, 517] on div "1. PURPOSE. The purpose of this form is to obtain your consent for a telemedici…" at bounding box center [577, 358] width 519 height 367
click at [620, 537] on div "1. PURPOSE. The purpose of this form is to obtain your consent for a telemedici…" at bounding box center [577, 358] width 519 height 367
click at [620, 536] on div "1. PURPOSE. The purpose of this form is to obtain your consent for a telemedici…" at bounding box center [577, 358] width 519 height 367
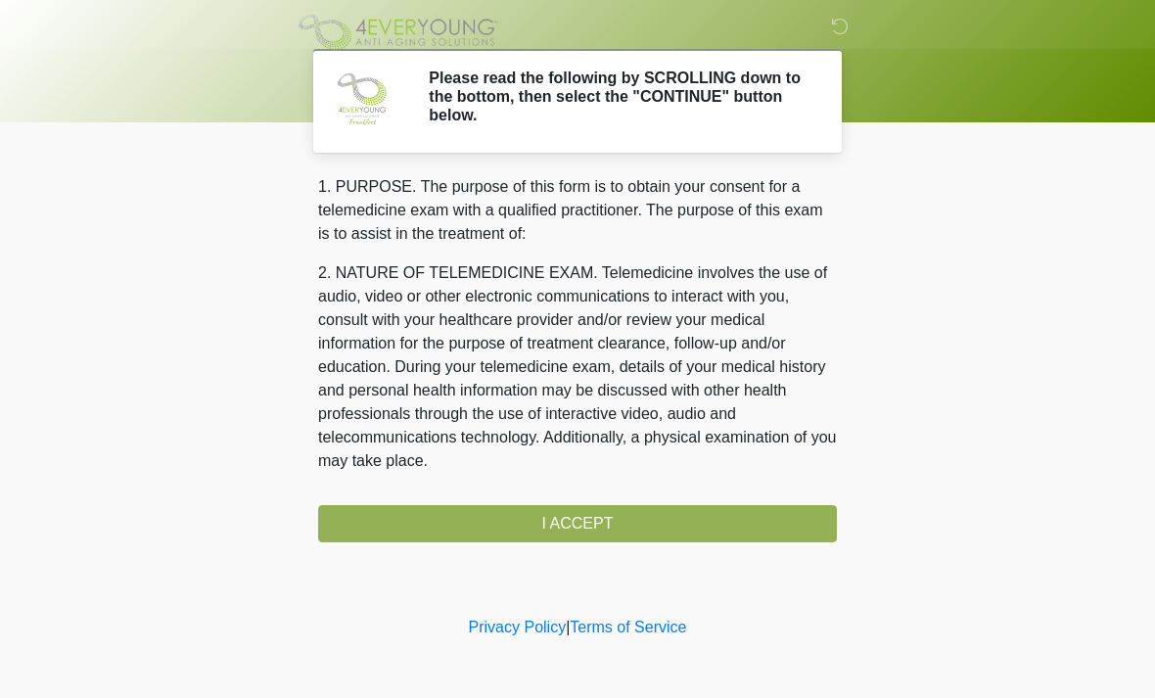
click at [599, 525] on div "1. PURPOSE. The purpose of this form is to obtain your consent for a telemedici…" at bounding box center [577, 358] width 519 height 367
click at [598, 525] on div "1. PURPOSE. The purpose of this form is to obtain your consent for a telemedici…" at bounding box center [577, 358] width 519 height 367
click at [613, 514] on div "1. PURPOSE. The purpose of this form is to obtain your consent for a telemedici…" at bounding box center [577, 358] width 519 height 367
click at [633, 524] on div "1. PURPOSE. The purpose of this form is to obtain your consent for a telemedici…" at bounding box center [577, 358] width 519 height 367
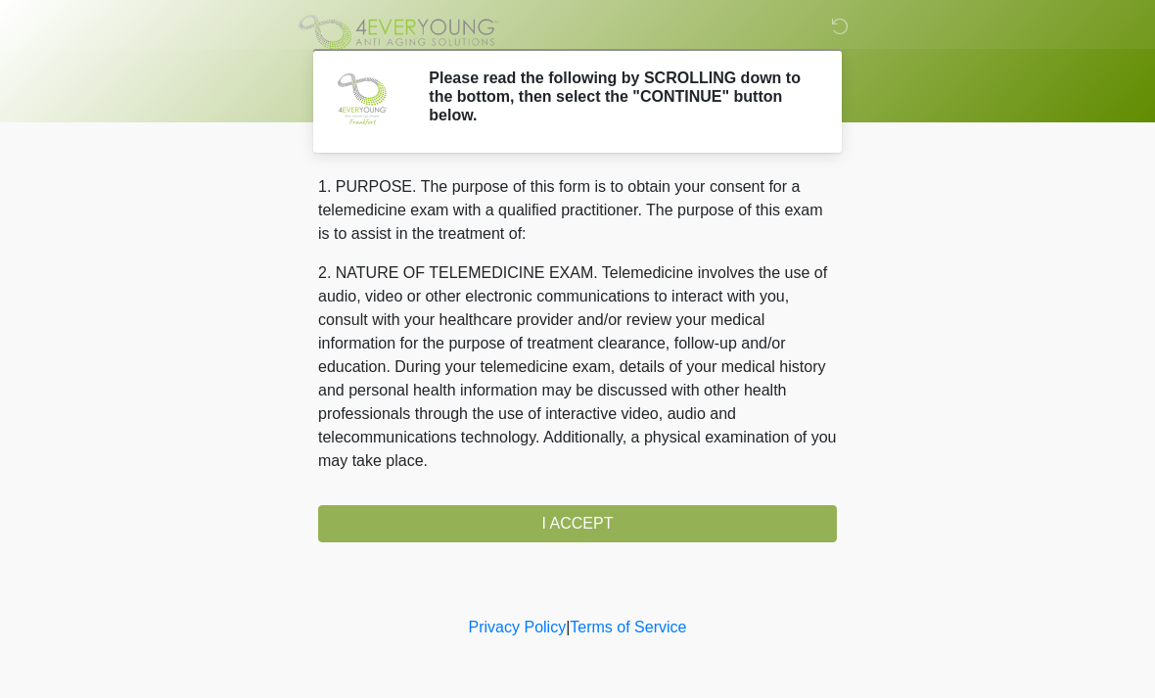
click at [616, 531] on div "1. PURPOSE. The purpose of this form is to obtain your consent for a telemedici…" at bounding box center [577, 358] width 519 height 367
click at [615, 530] on div "1. PURPOSE. The purpose of this form is to obtain your consent for a telemedici…" at bounding box center [577, 358] width 519 height 367
click at [611, 525] on div "1. PURPOSE. The purpose of this form is to obtain your consent for a telemedici…" at bounding box center [577, 358] width 519 height 367
click at [611, 524] on div "1. PURPOSE. The purpose of this form is to obtain your consent for a telemedici…" at bounding box center [577, 358] width 519 height 367
click at [613, 522] on div "1. PURPOSE. The purpose of this form is to obtain your consent for a telemedici…" at bounding box center [577, 358] width 519 height 367
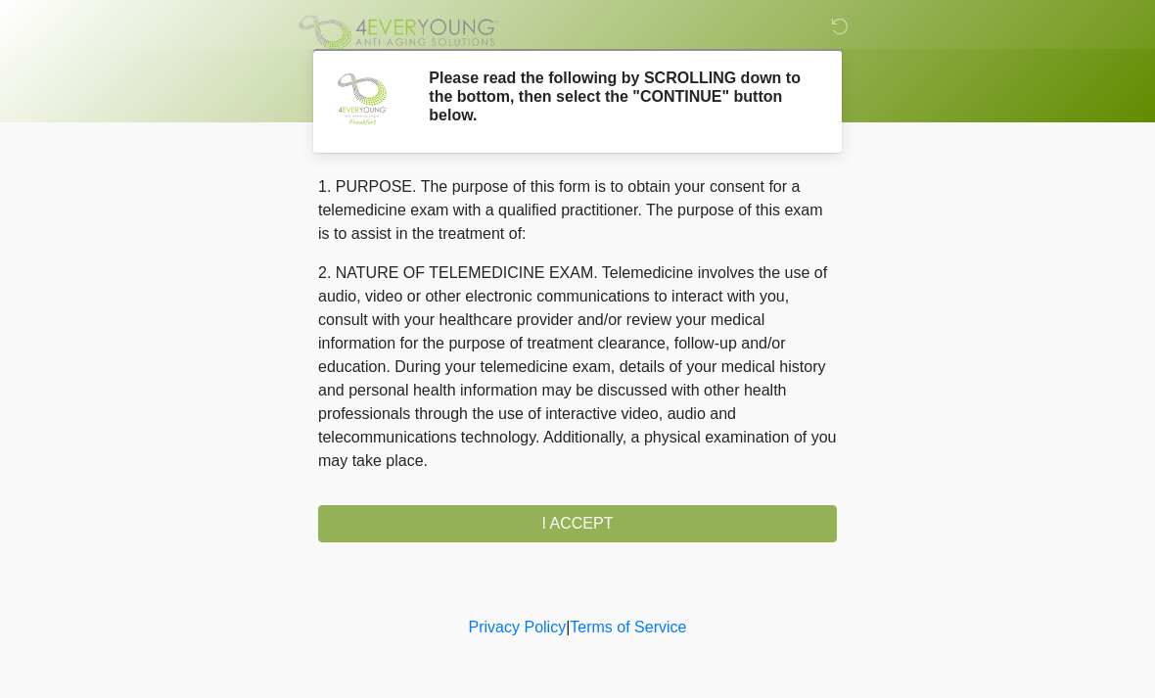
click at [612, 522] on div "1. PURPOSE. The purpose of this form is to obtain your consent for a telemedici…" at bounding box center [577, 358] width 519 height 367
click at [616, 521] on div "1. PURPOSE. The purpose of this form is to obtain your consent for a telemedici…" at bounding box center [577, 358] width 519 height 367
click at [615, 520] on div "1. PURPOSE. The purpose of this form is to obtain your consent for a telemedici…" at bounding box center [577, 358] width 519 height 367
click at [624, 526] on div "1. PURPOSE. The purpose of this form is to obtain your consent for a telemedici…" at bounding box center [577, 358] width 519 height 367
click at [623, 526] on div "1. PURPOSE. The purpose of this form is to obtain your consent for a telemedici…" at bounding box center [577, 358] width 519 height 367
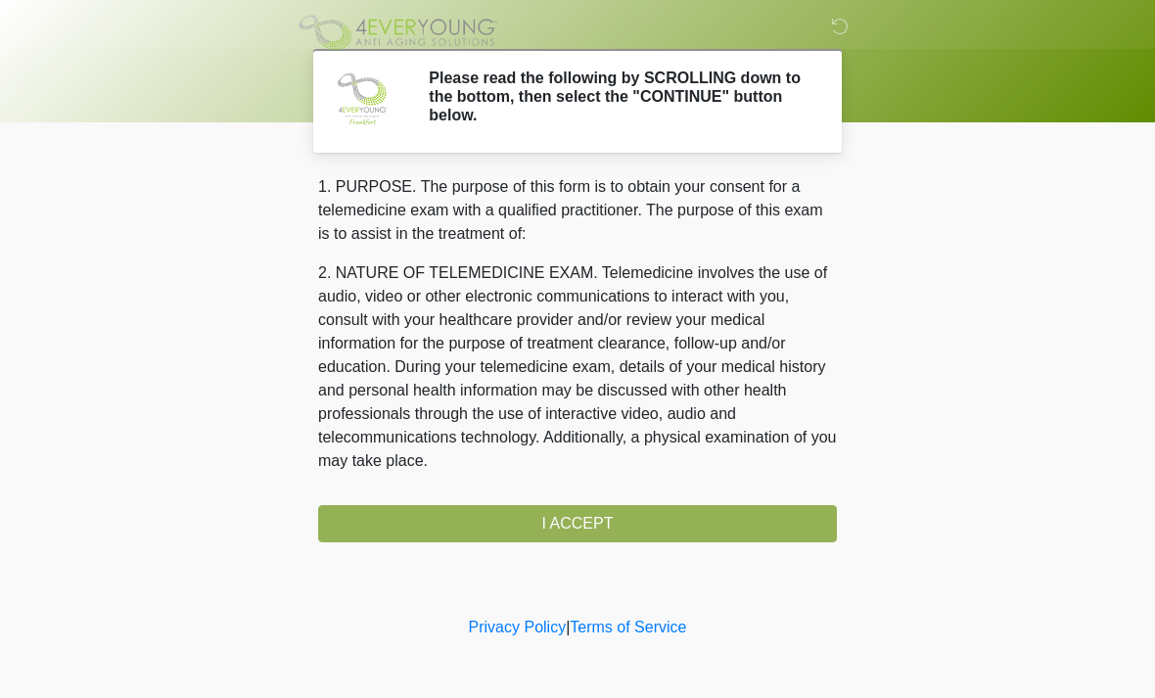
click at [621, 525] on div "1. PURPOSE. The purpose of this form is to obtain your consent for a telemedici…" at bounding box center [577, 358] width 519 height 367
click at [629, 525] on div "1. PURPOSE. The purpose of this form is to obtain your consent for a telemedici…" at bounding box center [577, 358] width 519 height 367
click at [598, 517] on div "1. PURPOSE. The purpose of this form is to obtain your consent for a telemedici…" at bounding box center [577, 358] width 519 height 367
click at [604, 533] on div "1. PURPOSE. The purpose of this form is to obtain your consent for a telemedici…" at bounding box center [577, 358] width 519 height 367
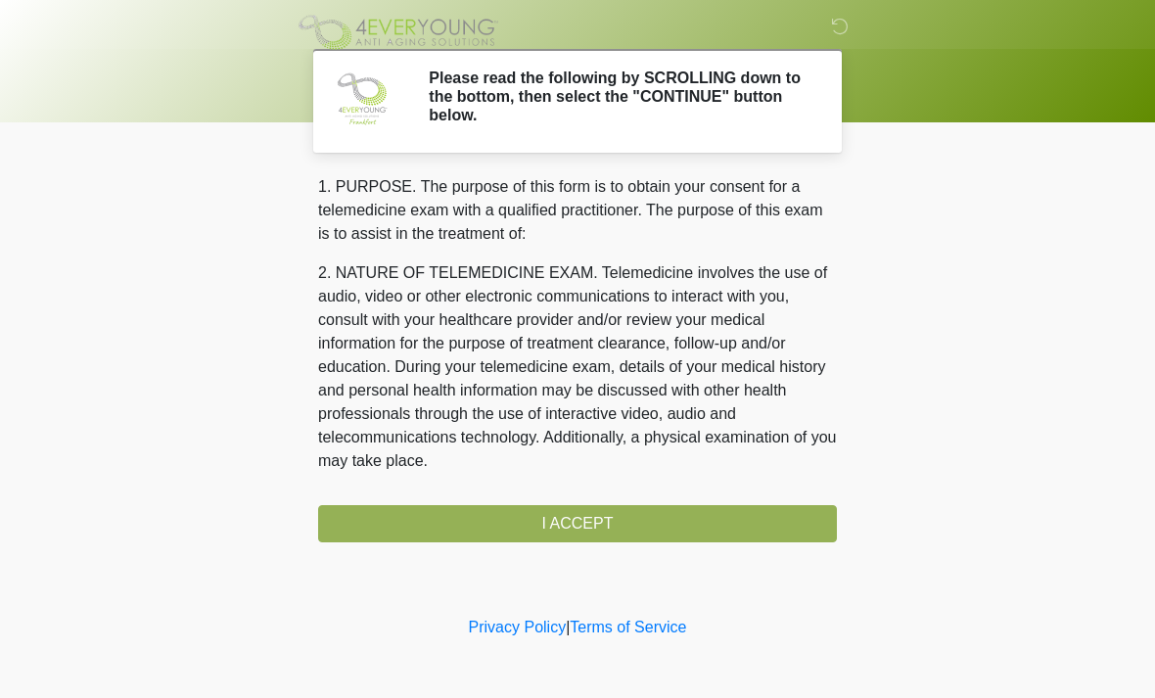
click at [609, 527] on div "1. PURPOSE. The purpose of this form is to obtain your consent for a telemedici…" at bounding box center [577, 358] width 519 height 367
click at [619, 531] on div "1. PURPOSE. The purpose of this form is to obtain your consent for a telemedici…" at bounding box center [577, 358] width 519 height 367
click at [622, 524] on div "1. PURPOSE. The purpose of this form is to obtain your consent for a telemedici…" at bounding box center [577, 358] width 519 height 367
click at [618, 527] on div "1. PURPOSE. The purpose of this form is to obtain your consent for a telemedici…" at bounding box center [577, 358] width 519 height 367
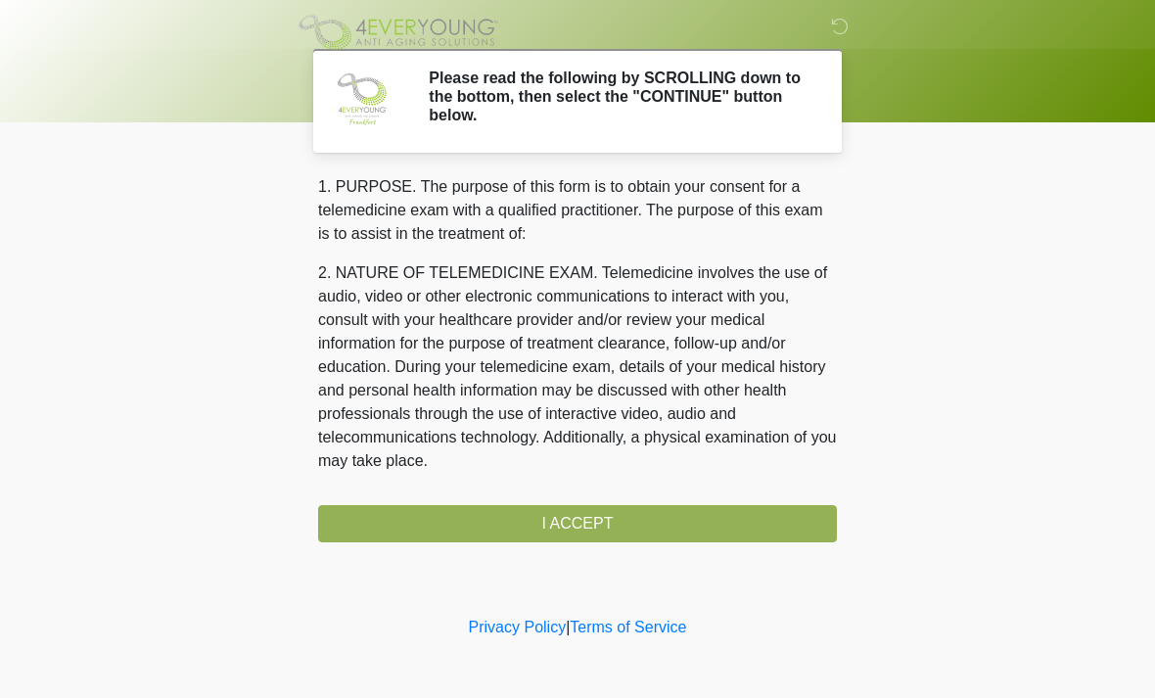
click at [618, 527] on div "1. PURPOSE. The purpose of this form is to obtain your consent for a telemedici…" at bounding box center [577, 358] width 519 height 367
click at [618, 511] on div "1. PURPOSE. The purpose of this form is to obtain your consent for a telemedici…" at bounding box center [577, 358] width 519 height 367
click at [617, 511] on div "1. PURPOSE. The purpose of this form is to obtain your consent for a telemedici…" at bounding box center [577, 358] width 519 height 367
click at [644, 521] on div "1. PURPOSE. The purpose of this form is to obtain your consent for a telemedici…" at bounding box center [577, 358] width 519 height 367
click at [643, 521] on div "1. PURPOSE. The purpose of this form is to obtain your consent for a telemedici…" at bounding box center [577, 358] width 519 height 367
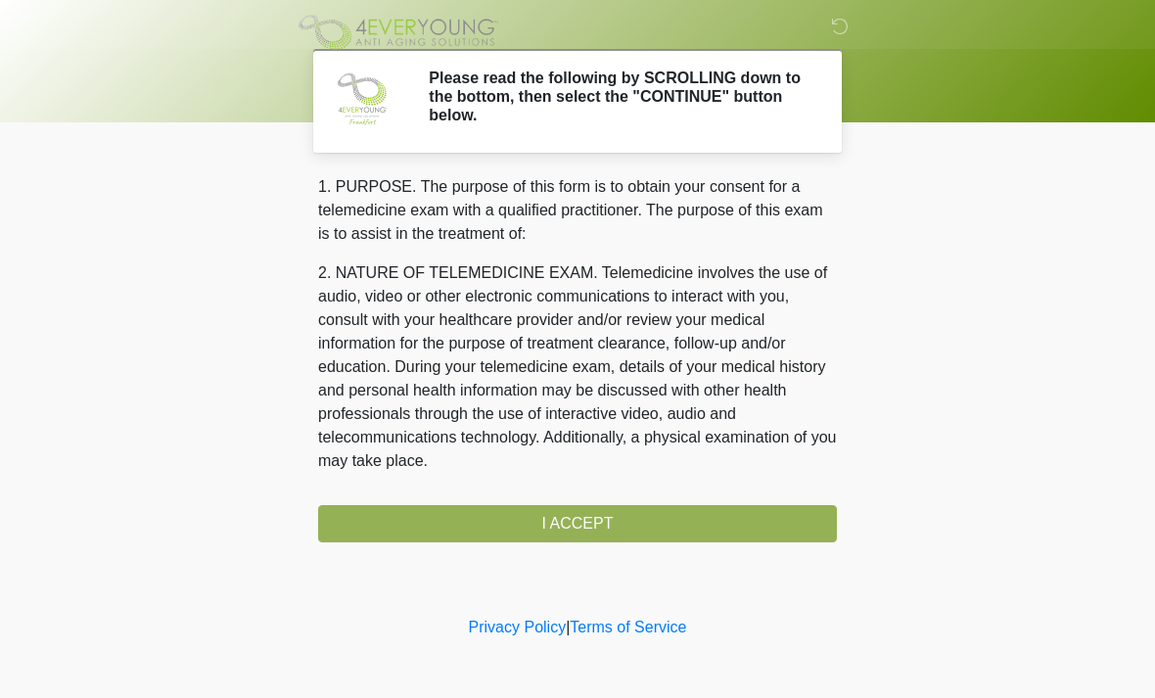
click at [644, 538] on div "1. PURPOSE. The purpose of this form is to obtain your consent for a telemedici…" at bounding box center [577, 358] width 519 height 367
click at [643, 538] on div "1. PURPOSE. The purpose of this form is to obtain your consent for a telemedici…" at bounding box center [577, 358] width 519 height 367
click at [634, 539] on div "1. PURPOSE. The purpose of this form is to obtain your consent for a telemedici…" at bounding box center [577, 358] width 519 height 367
click at [634, 538] on div "1. PURPOSE. The purpose of this form is to obtain your consent for a telemedici…" at bounding box center [577, 358] width 519 height 367
click at [641, 531] on div "1. PURPOSE. The purpose of this form is to obtain your consent for a telemedici…" at bounding box center [577, 358] width 519 height 367
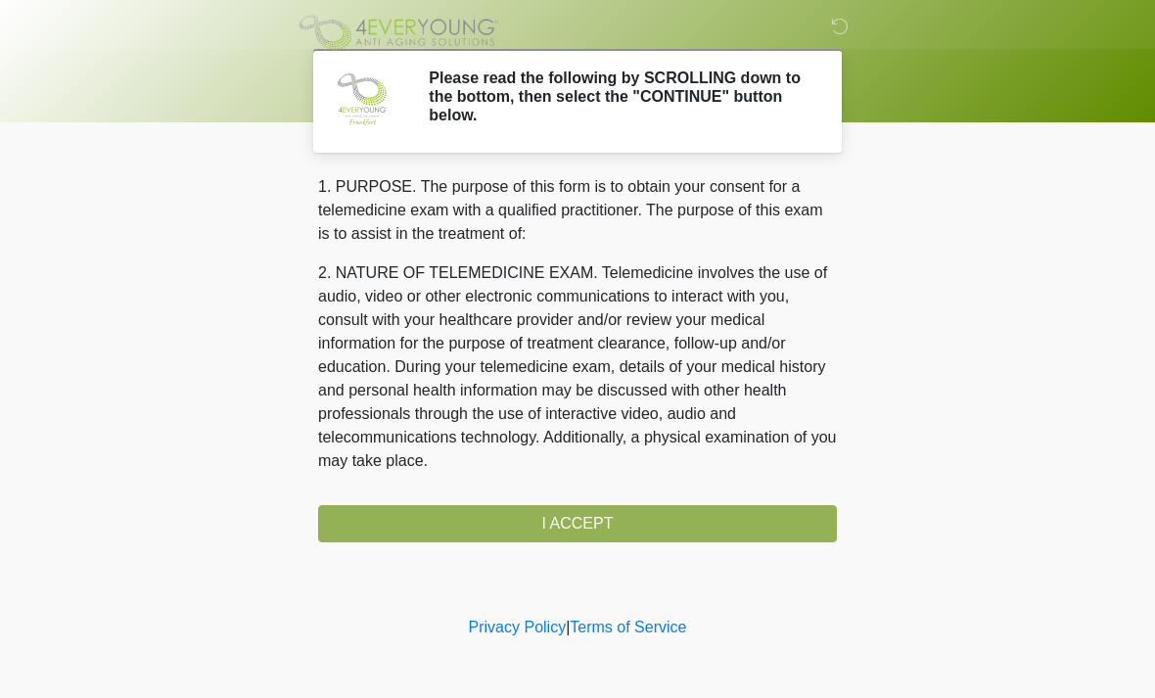
click at [647, 520] on div "1. PURPOSE. The purpose of this form is to obtain your consent for a telemedici…" at bounding box center [577, 358] width 519 height 367
click at [646, 520] on div "1. PURPOSE. The purpose of this form is to obtain your consent for a telemedici…" at bounding box center [577, 358] width 519 height 367
click at [687, 527] on div "1. PURPOSE. The purpose of this form is to obtain your consent for a telemedici…" at bounding box center [577, 358] width 519 height 367
click at [688, 533] on div "1. PURPOSE. The purpose of this form is to obtain your consent for a telemedici…" at bounding box center [577, 358] width 519 height 367
click at [676, 524] on div "1. PURPOSE. The purpose of this form is to obtain your consent for a telemedici…" at bounding box center [577, 358] width 519 height 367
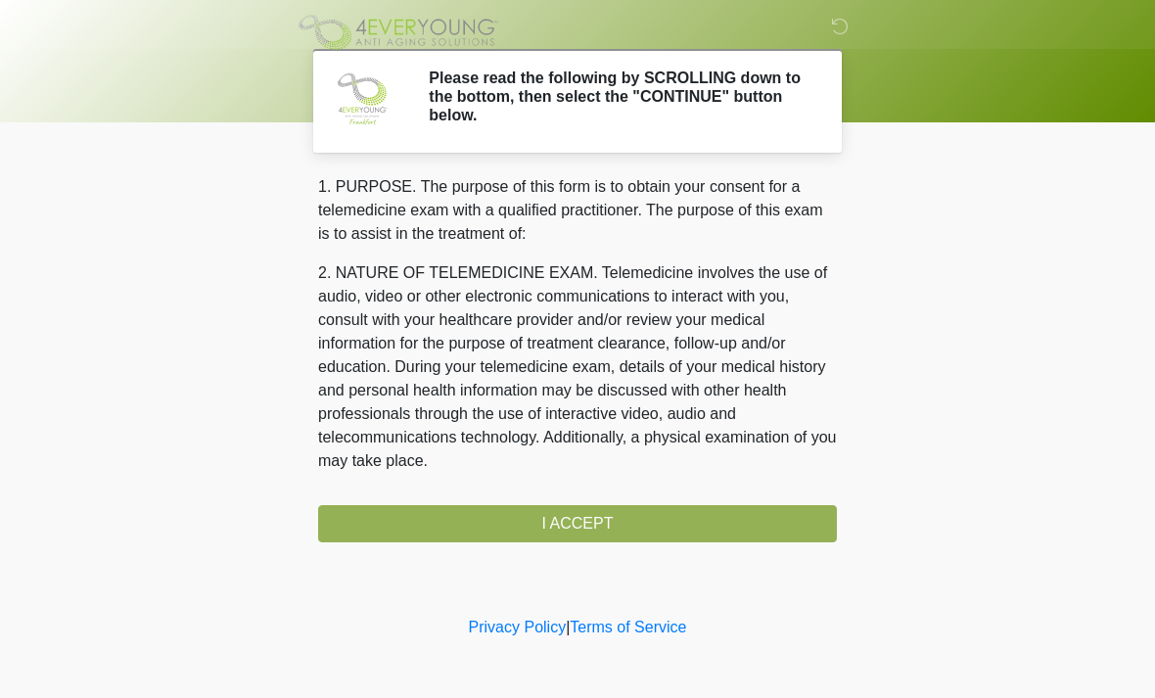
click at [682, 533] on div "1. PURPOSE. The purpose of this form is to obtain your consent for a telemedici…" at bounding box center [577, 358] width 519 height 367
click at [681, 535] on div "1. PURPOSE. The purpose of this form is to obtain your consent for a telemedici…" at bounding box center [577, 358] width 519 height 367
click at [687, 540] on div "1. PURPOSE. The purpose of this form is to obtain your consent for a telemedici…" at bounding box center [577, 358] width 519 height 367
click at [694, 519] on div "1. PURPOSE. The purpose of this form is to obtain your consent for a telemedici…" at bounding box center [577, 358] width 519 height 367
click at [686, 524] on div "1. PURPOSE. The purpose of this form is to obtain your consent for a telemedici…" at bounding box center [577, 358] width 519 height 367
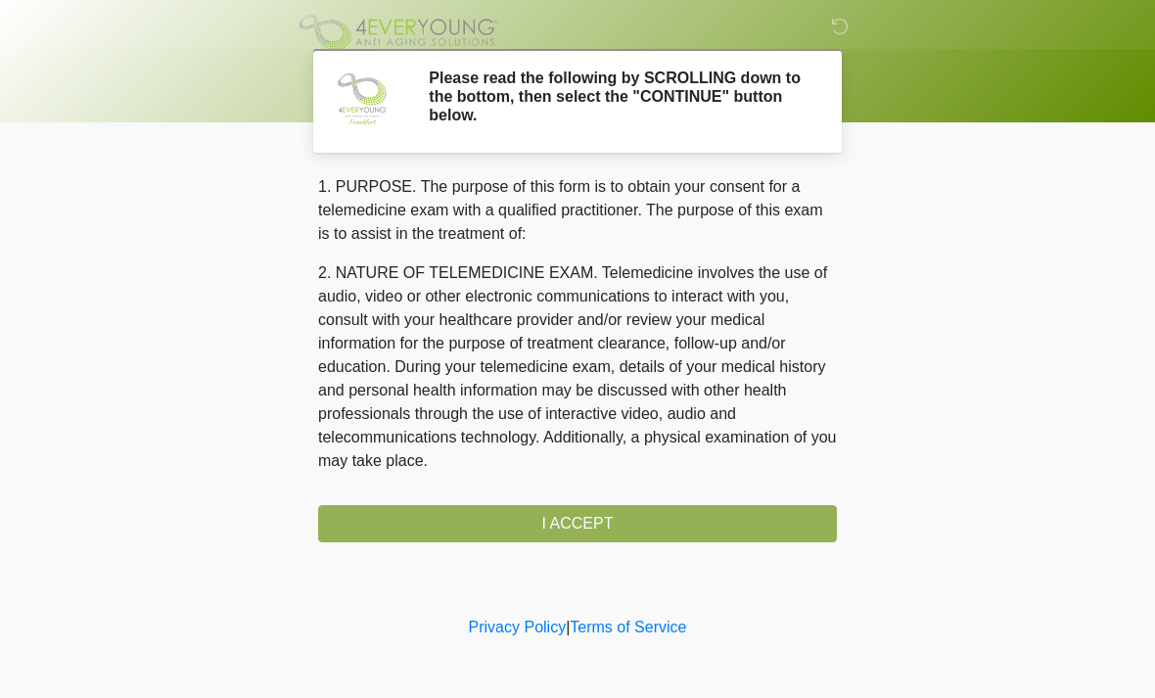
click at [686, 524] on div "1. PURPOSE. The purpose of this form is to obtain your consent for a telemedici…" at bounding box center [577, 358] width 519 height 367
click at [674, 521] on div "1. PURPOSE. The purpose of this form is to obtain your consent for a telemedici…" at bounding box center [577, 358] width 519 height 367
click at [617, 538] on div "1. PURPOSE. The purpose of this form is to obtain your consent for a telemedici…" at bounding box center [577, 358] width 519 height 367
click at [614, 523] on div "1. PURPOSE. The purpose of this form is to obtain your consent for a telemedici…" at bounding box center [577, 358] width 519 height 367
click at [617, 528] on div "1. PURPOSE. The purpose of this form is to obtain your consent for a telemedici…" at bounding box center [577, 358] width 519 height 367
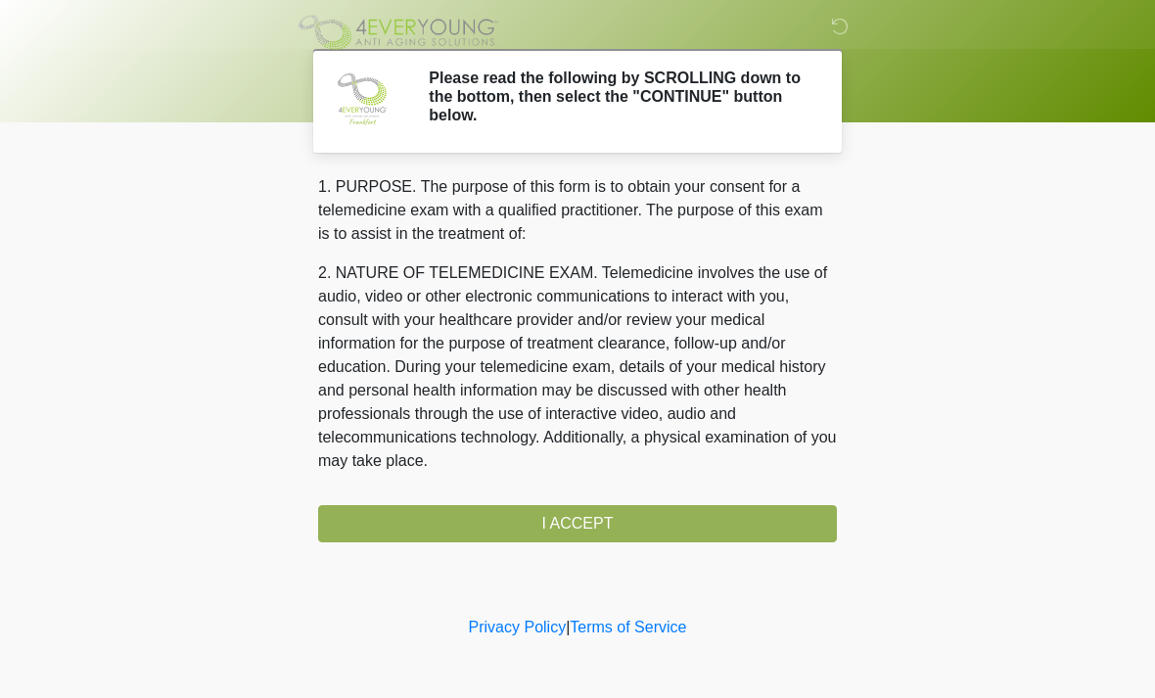
click at [617, 527] on div "1. PURPOSE. The purpose of this form is to obtain your consent for a telemedici…" at bounding box center [577, 358] width 519 height 367
click at [624, 523] on div "1. PURPOSE. The purpose of this form is to obtain your consent for a telemedici…" at bounding box center [577, 358] width 519 height 367
click at [590, 522] on div "1. PURPOSE. The purpose of this form is to obtain your consent for a telemedici…" at bounding box center [577, 358] width 519 height 367
click at [589, 522] on div "1. PURPOSE. The purpose of this form is to obtain your consent for a telemedici…" at bounding box center [577, 358] width 519 height 367
click at [596, 518] on div "1. PURPOSE. The purpose of this form is to obtain your consent for a telemedici…" at bounding box center [577, 358] width 519 height 367
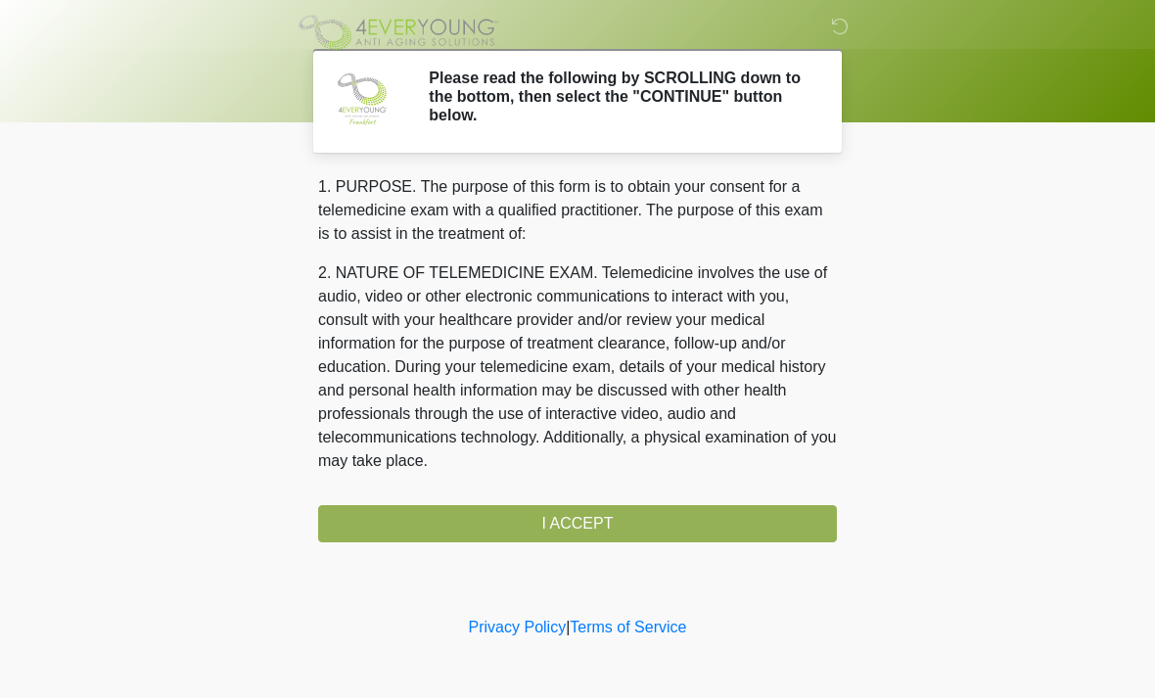
click at [596, 518] on div "1. PURPOSE. The purpose of this form is to obtain your consent for a telemedici…" at bounding box center [577, 358] width 519 height 367
click at [580, 520] on div "1. PURPOSE. The purpose of this form is to obtain your consent for a telemedici…" at bounding box center [577, 358] width 519 height 367
click at [579, 519] on div "1. PURPOSE. The purpose of this form is to obtain your consent for a telemedici…" at bounding box center [577, 358] width 519 height 367
click at [591, 536] on div "1. PURPOSE. The purpose of this form is to obtain your consent for a telemedici…" at bounding box center [577, 358] width 519 height 367
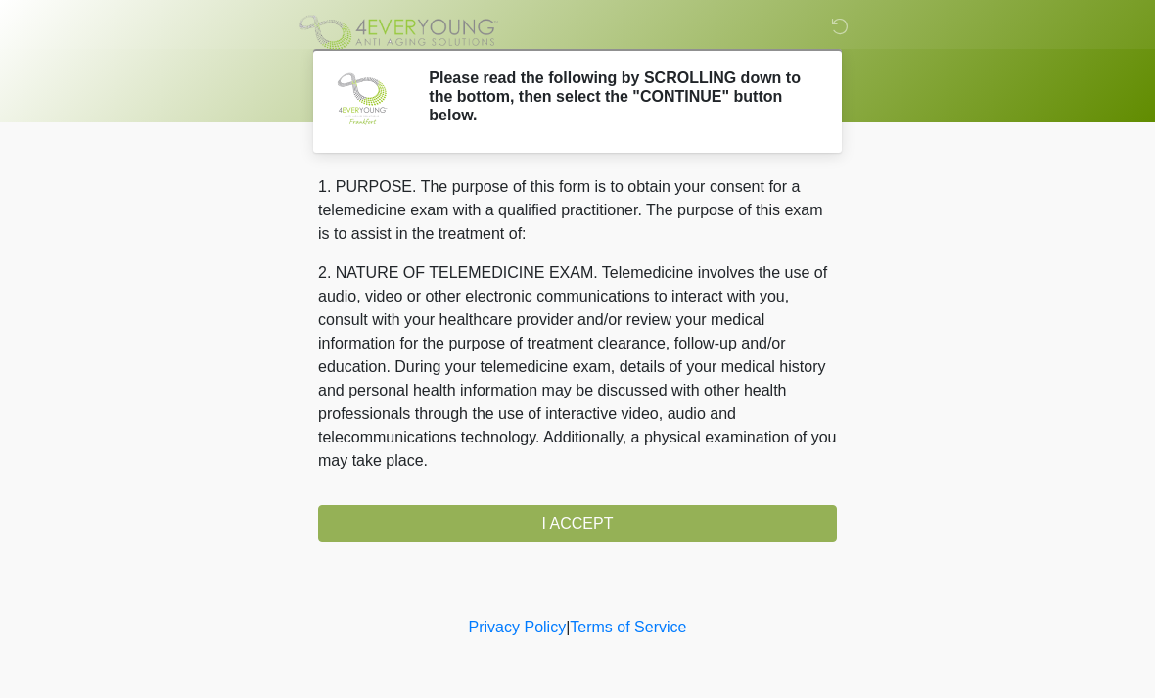
click at [589, 522] on div "1. PURPOSE. The purpose of this form is to obtain your consent for a telemedici…" at bounding box center [577, 358] width 519 height 367
click at [584, 525] on div "1. PURPOSE. The purpose of this form is to obtain your consent for a telemedici…" at bounding box center [577, 358] width 519 height 367
click at [606, 525] on div "1. PURPOSE. The purpose of this form is to obtain your consent for a telemedici…" at bounding box center [577, 358] width 519 height 367
click at [605, 525] on div "1. PURPOSE. The purpose of this form is to obtain your consent for a telemedici…" at bounding box center [577, 358] width 519 height 367
click at [606, 518] on div "1. PURPOSE. The purpose of this form is to obtain your consent for a telemedici…" at bounding box center [577, 358] width 519 height 367
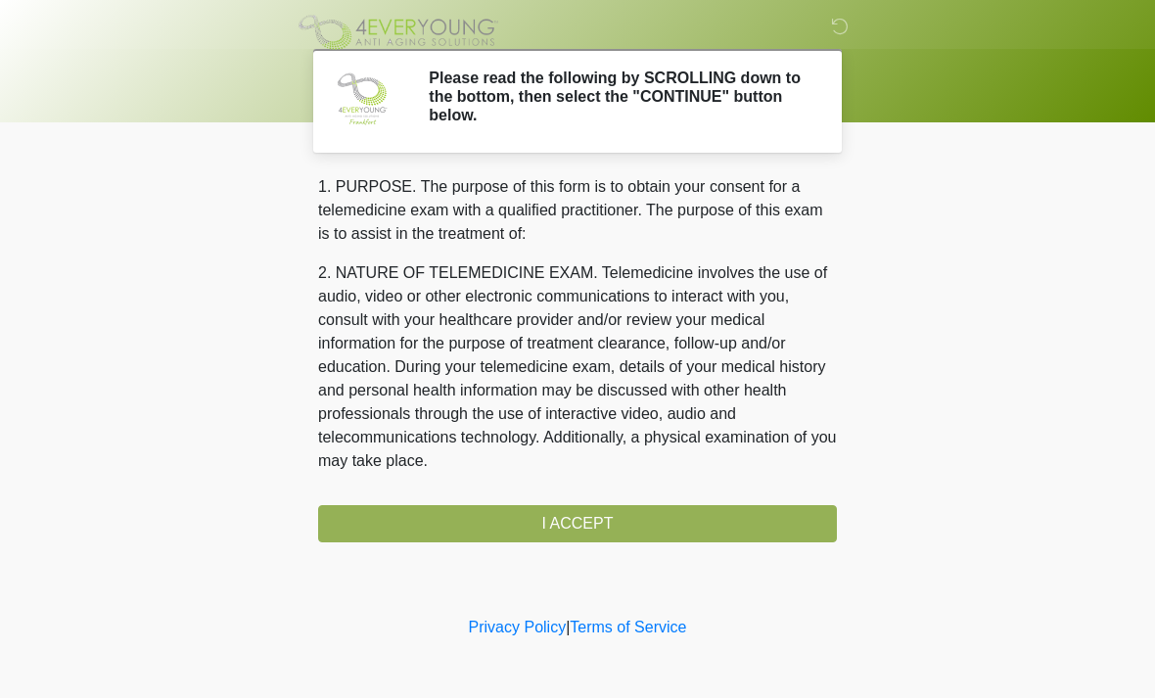
click at [606, 517] on div "1. PURPOSE. The purpose of this form is to obtain your consent for a telemedici…" at bounding box center [577, 358] width 519 height 367
click at [611, 534] on div "1. PURPOSE. The purpose of this form is to obtain your consent for a telemedici…" at bounding box center [577, 358] width 519 height 367
click at [610, 533] on div "1. PURPOSE. The purpose of this form is to obtain your consent for a telemedici…" at bounding box center [577, 358] width 519 height 367
click at [600, 517] on div "1. PURPOSE. The purpose of this form is to obtain your consent for a telemedici…" at bounding box center [577, 358] width 519 height 367
click at [603, 526] on div "1. PURPOSE. The purpose of this form is to obtain your consent for a telemedici…" at bounding box center [577, 358] width 519 height 367
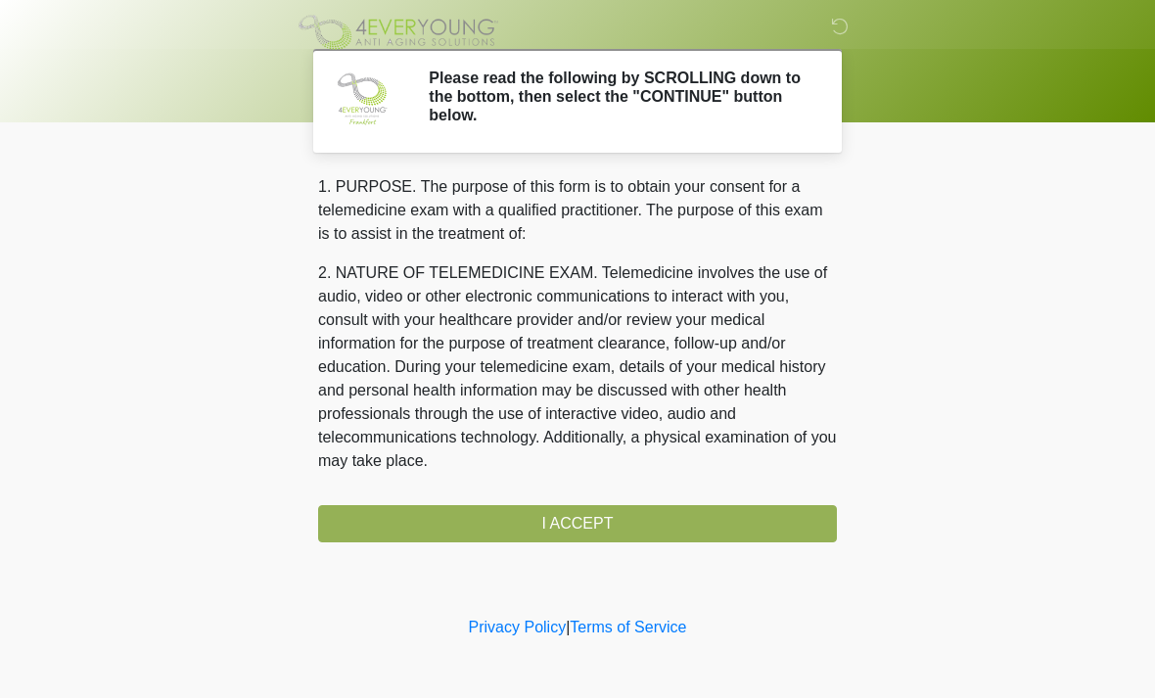
click at [601, 525] on div "1. PURPOSE. The purpose of this form is to obtain your consent for a telemedici…" at bounding box center [577, 358] width 519 height 367
click at [601, 529] on div "1. PURPOSE. The purpose of this form is to obtain your consent for a telemedici…" at bounding box center [577, 358] width 519 height 367
click at [592, 522] on div "1. PURPOSE. The purpose of this form is to obtain your consent for a telemedici…" at bounding box center [577, 358] width 519 height 367
click at [598, 521] on div "1. PURPOSE. The purpose of this form is to obtain your consent for a telemedici…" at bounding box center [577, 358] width 519 height 367
click at [603, 543] on div "‎ ‎ ‎ Please read the following by SCROLLING down to the bottom, then select th…" at bounding box center [577, 306] width 587 height 573
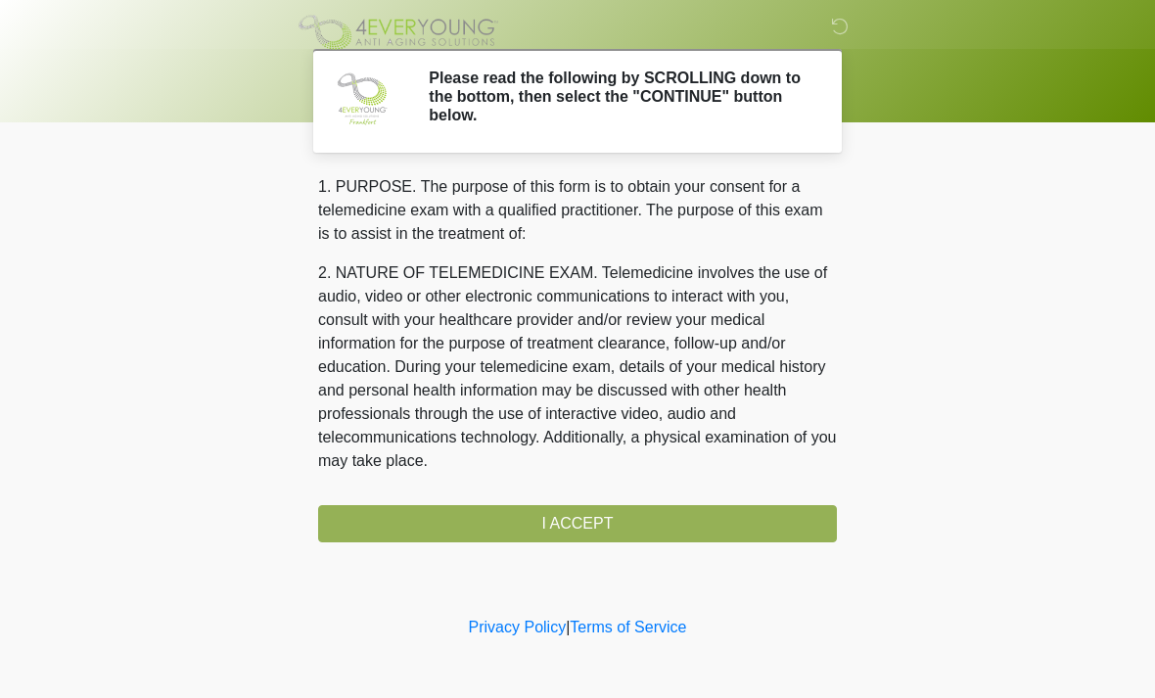
click at [601, 537] on div "1. PURPOSE. The purpose of this form is to obtain your consent for a telemedici…" at bounding box center [577, 358] width 519 height 367
click at [603, 541] on div "‎ ‎ ‎ Please read the following by SCROLLING down to the bottom, then select th…" at bounding box center [577, 306] width 587 height 573
click at [595, 525] on div "1. PURPOSE. The purpose of this form is to obtain your consent for a telemedici…" at bounding box center [577, 358] width 519 height 367
click at [592, 527] on div "1. PURPOSE. The purpose of this form is to obtain your consent for a telemedici…" at bounding box center [577, 358] width 519 height 367
click at [620, 523] on div "1. PURPOSE. The purpose of this form is to obtain your consent for a telemedici…" at bounding box center [577, 358] width 519 height 367
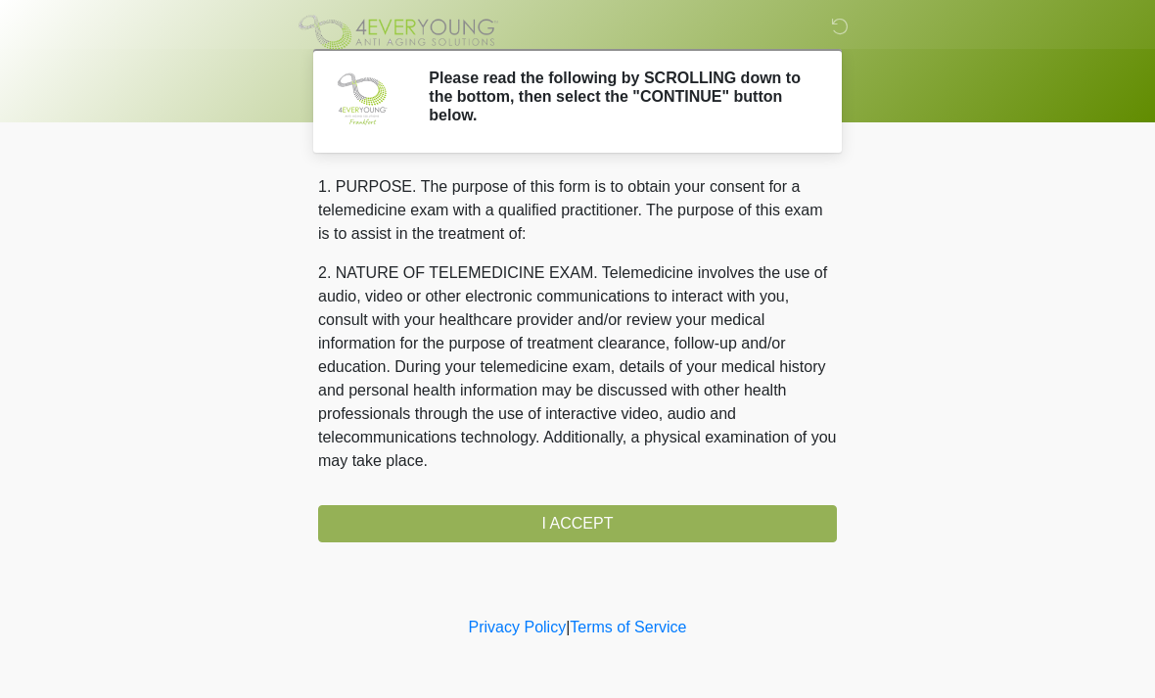
click at [620, 522] on div "1. PURPOSE. The purpose of this form is to obtain your consent for a telemedici…" at bounding box center [577, 358] width 519 height 367
click at [624, 532] on div "1. PURPOSE. The purpose of this form is to obtain your consent for a telemedici…" at bounding box center [577, 358] width 519 height 367
click at [623, 532] on div "1. PURPOSE. The purpose of this form is to obtain your consent for a telemedici…" at bounding box center [577, 358] width 519 height 367
click at [615, 527] on div "1. PURPOSE. The purpose of this form is to obtain your consent for a telemedici…" at bounding box center [577, 358] width 519 height 367
click at [641, 531] on div "1. PURPOSE. The purpose of this form is to obtain your consent for a telemedici…" at bounding box center [577, 358] width 519 height 367
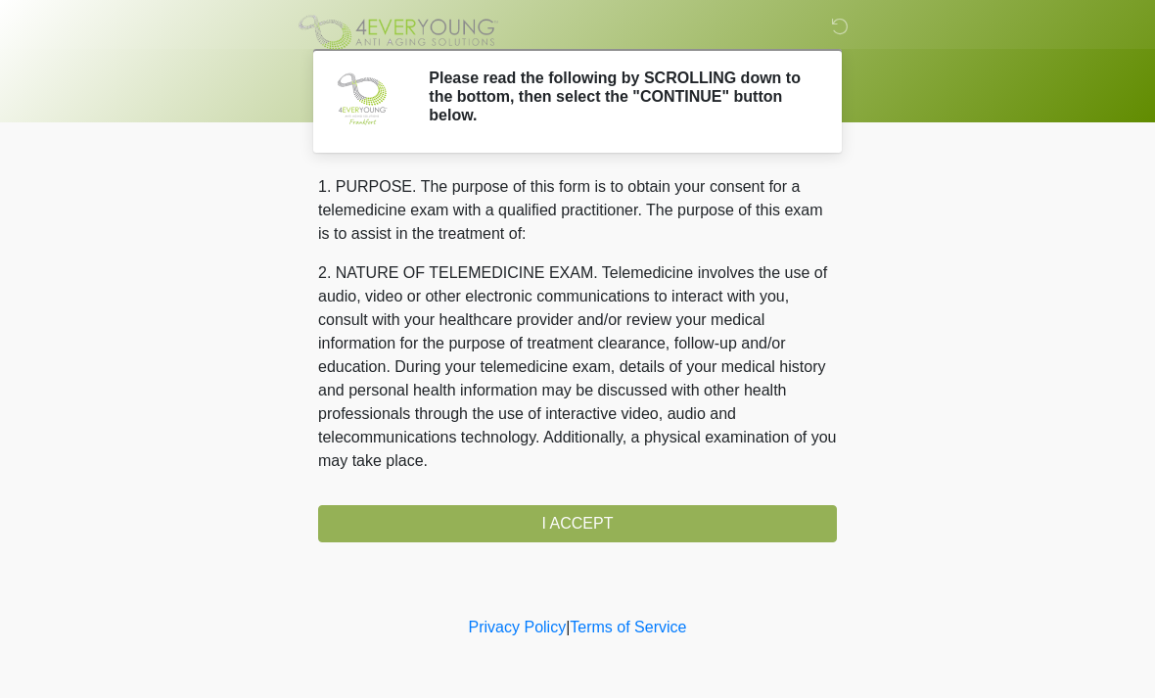
click at [600, 526] on div "1. PURPOSE. The purpose of this form is to obtain your consent for a telemedici…" at bounding box center [577, 358] width 519 height 367
click at [599, 525] on div "1. PURPOSE. The purpose of this form is to obtain your consent for a telemedici…" at bounding box center [577, 358] width 519 height 367
click at [597, 528] on div "1. PURPOSE. The purpose of this form is to obtain your consent for a telemedici…" at bounding box center [577, 358] width 519 height 367
click at [607, 533] on div "1. PURPOSE. The purpose of this form is to obtain your consent for a telemedici…" at bounding box center [577, 358] width 519 height 367
click at [582, 529] on div "1. PURPOSE. The purpose of this form is to obtain your consent for a telemedici…" at bounding box center [577, 358] width 519 height 367
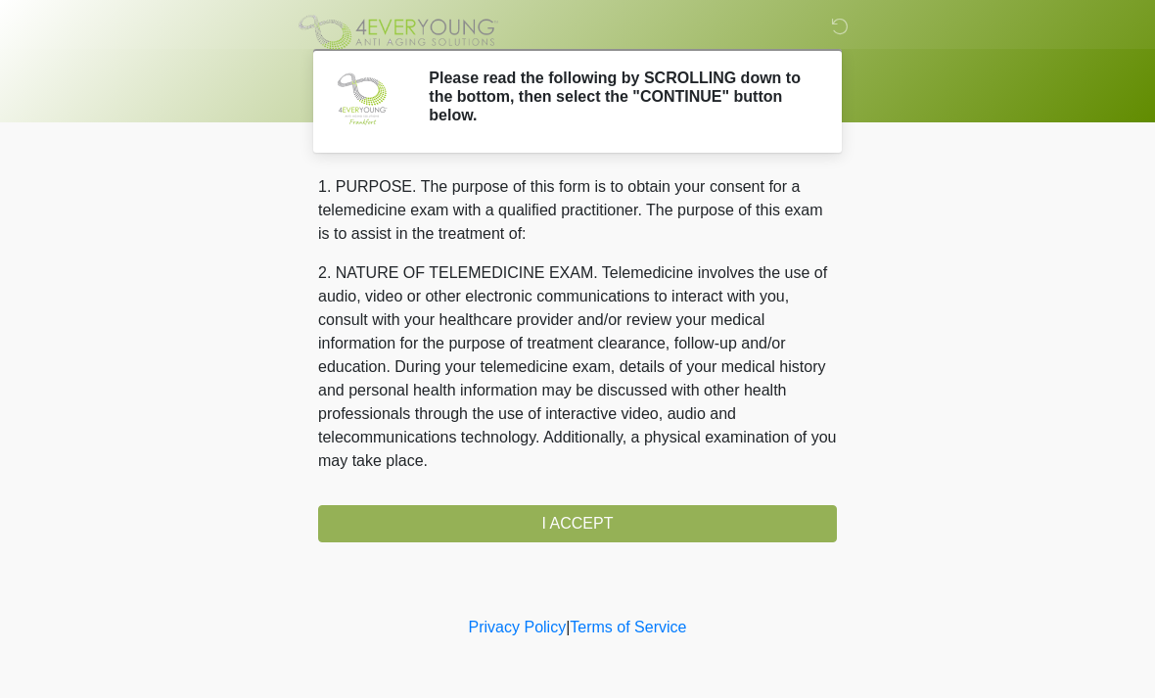
click at [582, 529] on div "1. PURPOSE. The purpose of this form is to obtain your consent for a telemedici…" at bounding box center [577, 358] width 519 height 367
click at [604, 526] on div "1. PURPOSE. The purpose of this form is to obtain your consent for a telemedici…" at bounding box center [577, 358] width 519 height 367
click at [611, 532] on div "1. PURPOSE. The purpose of this form is to obtain your consent for a telemedici…" at bounding box center [577, 358] width 519 height 367
click at [601, 510] on div "1. PURPOSE. The purpose of this form is to obtain your consent for a telemedici…" at bounding box center [577, 358] width 519 height 367
click at [601, 509] on div "1. PURPOSE. The purpose of this form is to obtain your consent for a telemedici…" at bounding box center [577, 358] width 519 height 367
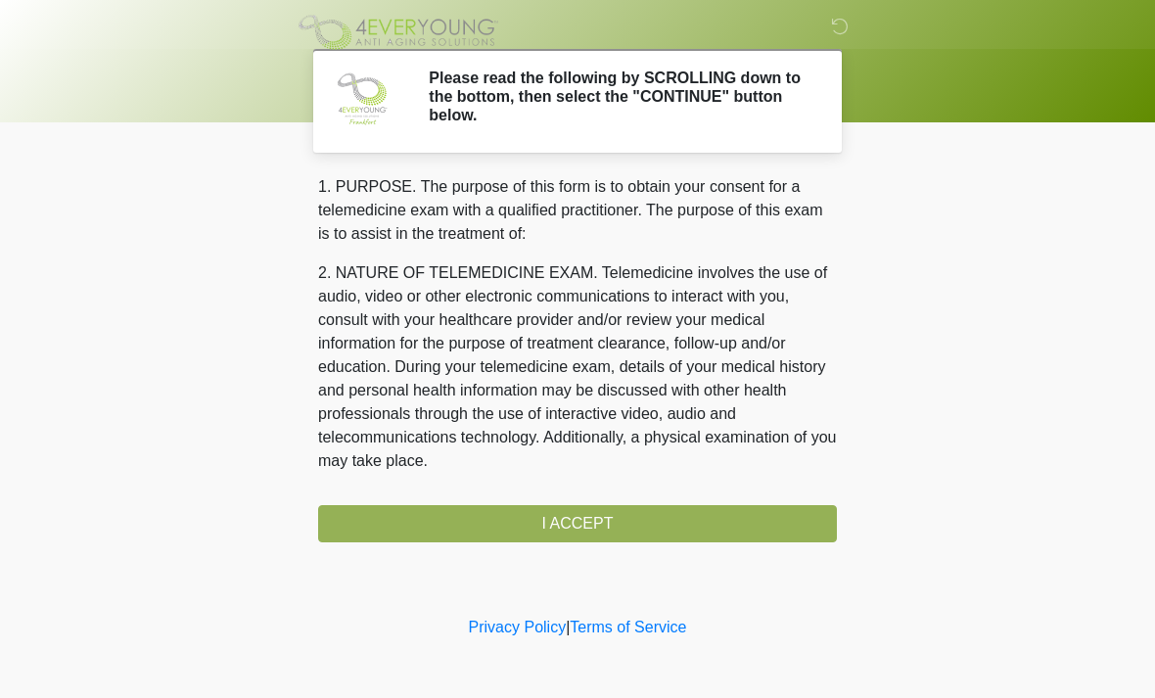
click at [612, 517] on div "1. PURPOSE. The purpose of this form is to obtain your consent for a telemedici…" at bounding box center [577, 358] width 519 height 367
click at [611, 518] on div "1. PURPOSE. The purpose of this form is to obtain your consent for a telemedici…" at bounding box center [577, 358] width 519 height 367
click at [619, 509] on div "1. PURPOSE. The purpose of this form is to obtain your consent for a telemedici…" at bounding box center [577, 358] width 519 height 367
click at [609, 510] on div "1. PURPOSE. The purpose of this form is to obtain your consent for a telemedici…" at bounding box center [577, 358] width 519 height 367
click at [612, 519] on div "1. PURPOSE. The purpose of this form is to obtain your consent for a telemedici…" at bounding box center [577, 358] width 519 height 367
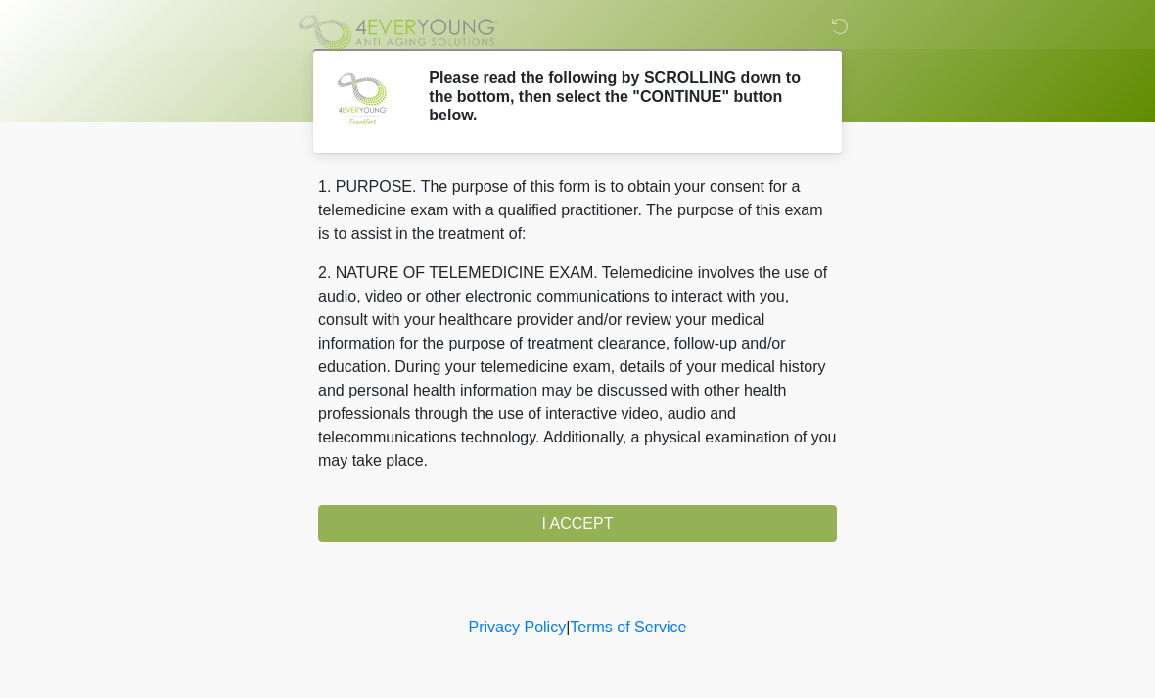
click at [630, 527] on div "1. PURPOSE. The purpose of this form is to obtain your consent for a telemedici…" at bounding box center [577, 358] width 519 height 367
click at [578, 518] on div "1. PURPOSE. The purpose of this form is to obtain your consent for a telemedici…" at bounding box center [577, 358] width 519 height 367
click at [703, 527] on div "1. PURPOSE. The purpose of this form is to obtain your consent for a telemedici…" at bounding box center [577, 358] width 519 height 367
click at [693, 539] on div "1. PURPOSE. The purpose of this form is to obtain your consent for a telemedici…" at bounding box center [577, 358] width 519 height 367
click at [692, 538] on div "1. PURPOSE. The purpose of this form is to obtain your consent for a telemedici…" at bounding box center [577, 358] width 519 height 367
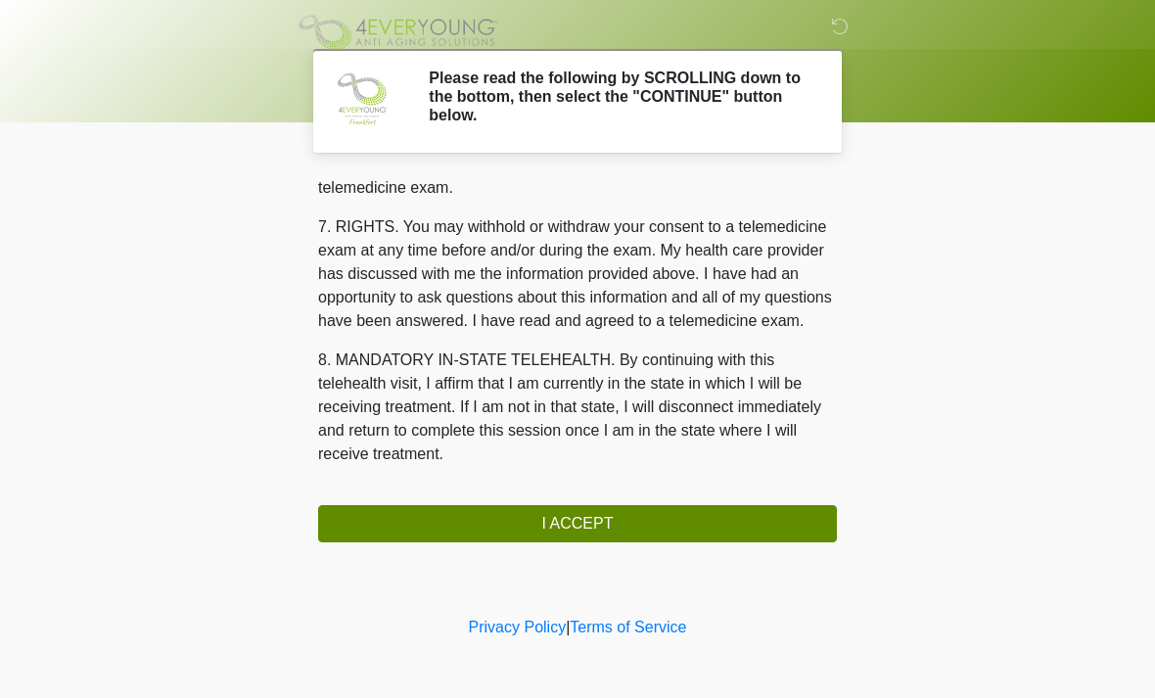
click at [641, 508] on button "I ACCEPT" at bounding box center [577, 523] width 519 height 37
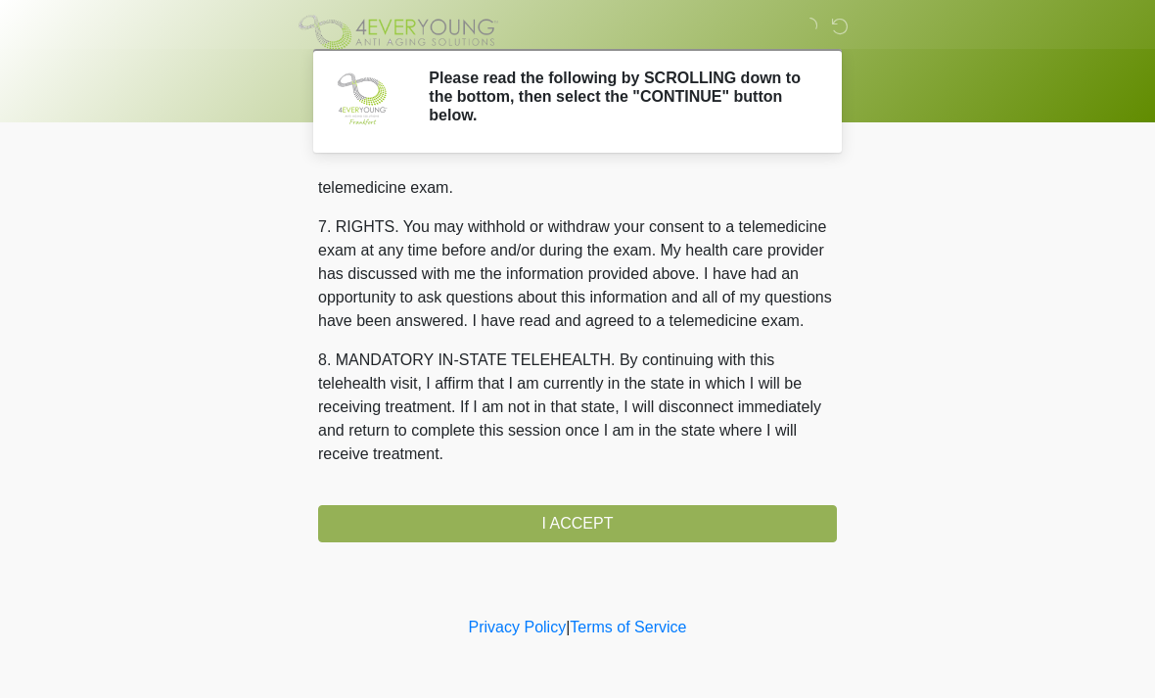
scroll to position [829, 0]
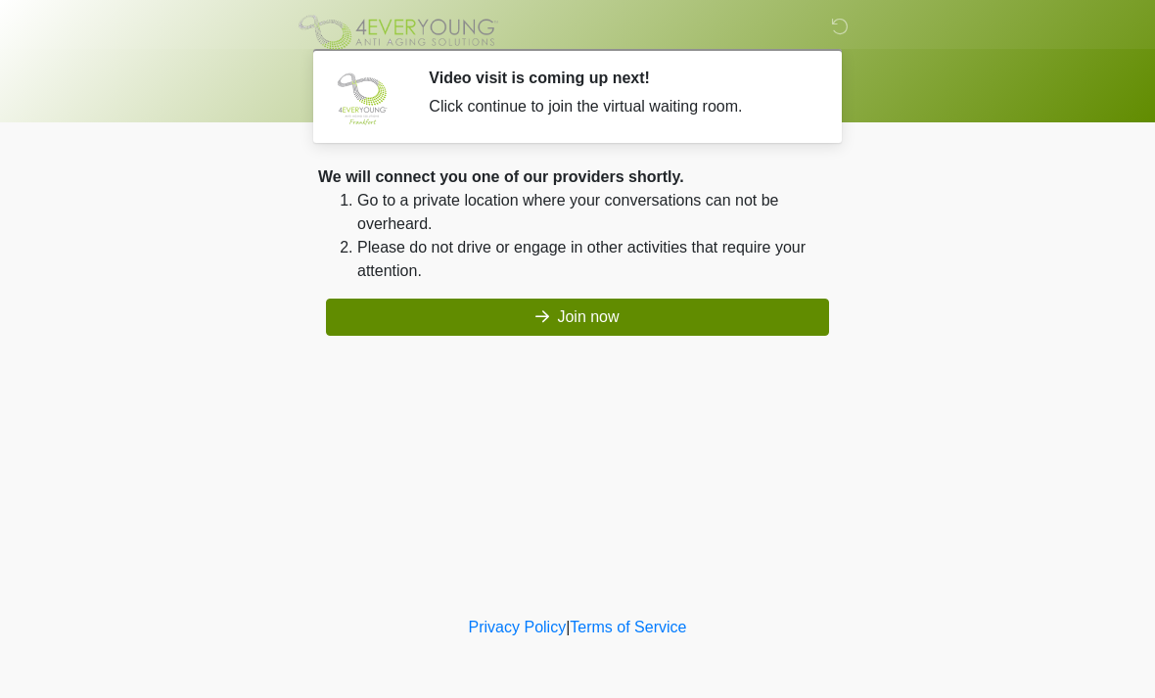
click at [618, 328] on button "Join now" at bounding box center [577, 316] width 503 height 37
